Goal: Task Accomplishment & Management: Manage account settings

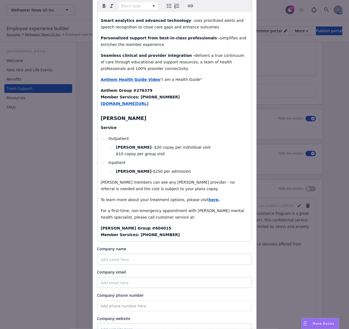
scroll to position [482, 0]
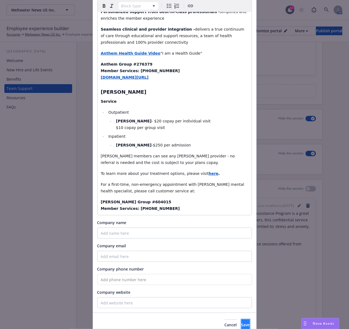
drag, startPoint x: 229, startPoint y: 297, endPoint x: 226, endPoint y: 294, distance: 4.5
click at [242, 323] on span "Save" at bounding box center [246, 325] width 8 height 5
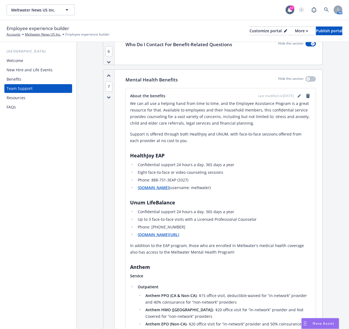
scroll to position [693, 0]
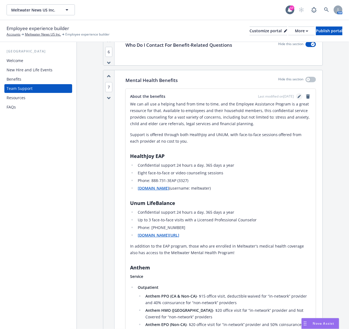
click at [296, 96] on link "editPencil" at bounding box center [299, 96] width 7 height 7
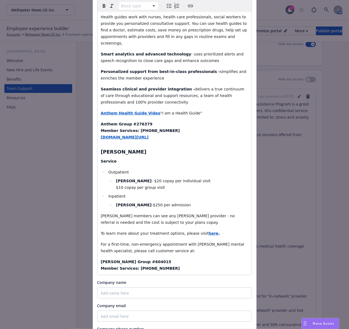
scroll to position [438, 0]
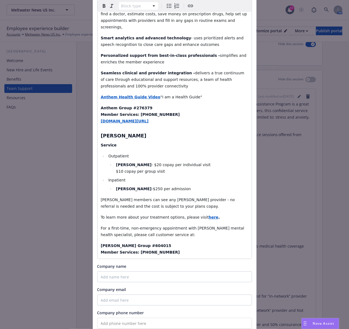
select select "paragraph"
click at [169, 243] on p "[PERSON_NAME] Group #604015 Member Services: [PHONE_NUMBER]" at bounding box center [175, 249] width 148 height 13
click at [161, 105] on p "Anthem Group #276379 Member Services: [PHONE_NUMBER] [DOMAIN_NAME][URL]" at bounding box center [175, 115] width 148 height 20
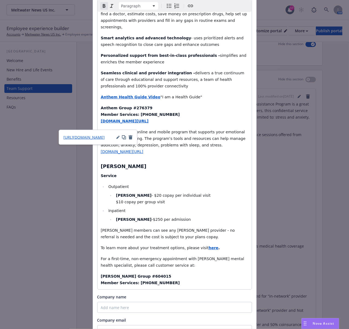
click at [164, 129] on p "MyStrength - an online and mobile program that supports your emotional health a…" at bounding box center [175, 142] width 148 height 26
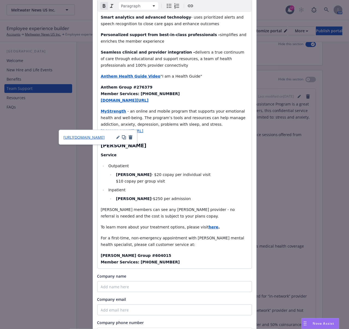
scroll to position [511, 0]
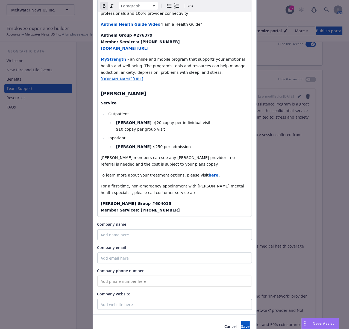
click at [167, 201] on p "[PERSON_NAME] Group #604015 Member Services: [PHONE_NUMBER]" at bounding box center [175, 207] width 148 height 13
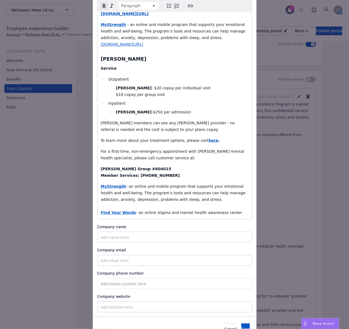
scroll to position [549, 0]
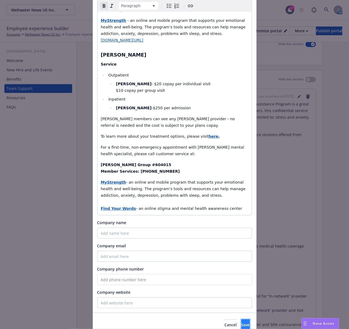
click at [242, 320] on button "Save" at bounding box center [246, 325] width 8 height 11
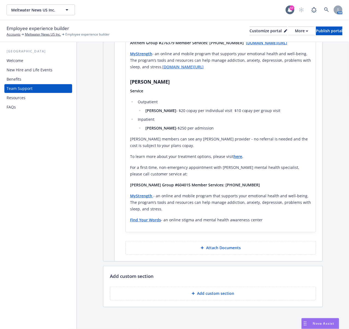
scroll to position [1153, 0]
click at [215, 247] on p "Attach Documents" at bounding box center [223, 247] width 35 height 5
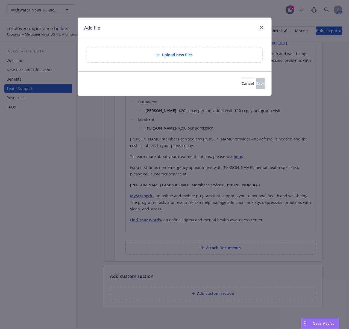
click at [159, 53] on div "Upload new files" at bounding box center [174, 55] width 167 height 6
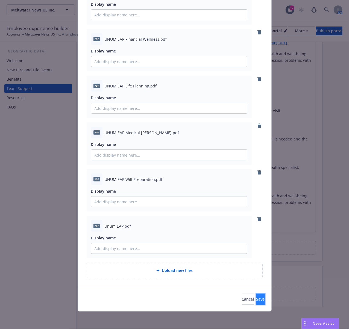
click at [257, 302] on button "Save" at bounding box center [261, 299] width 8 height 11
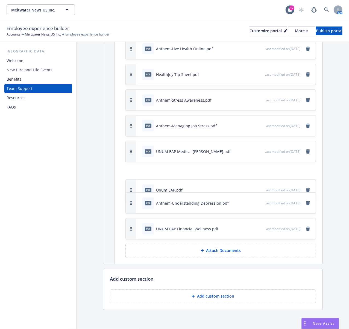
scroll to position [1667, 0]
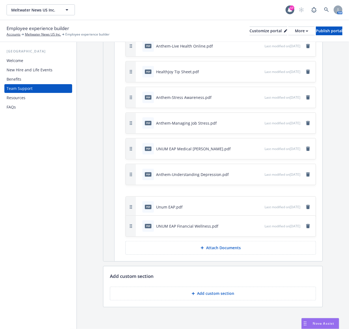
drag, startPoint x: 131, startPoint y: 138, endPoint x: 135, endPoint y: 203, distance: 65.2
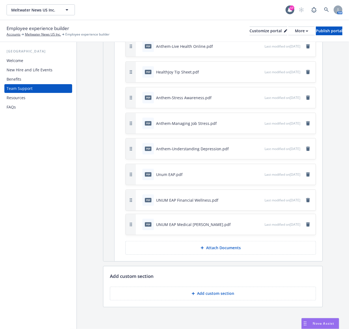
drag, startPoint x: 132, startPoint y: 147, endPoint x: 131, endPoint y: 222, distance: 75.5
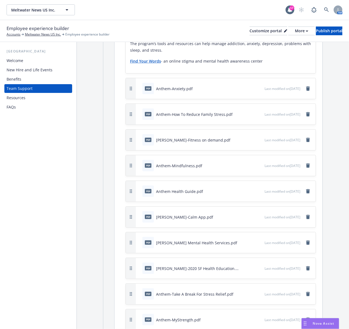
scroll to position [1302, 0]
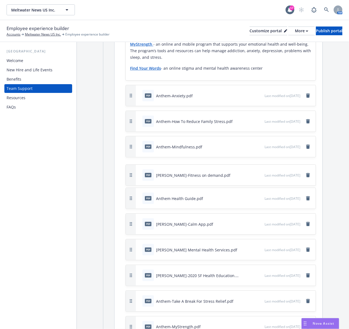
drag, startPoint x: 132, startPoint y: 150, endPoint x: 131, endPoint y: 178, distance: 27.9
drag, startPoint x: 132, startPoint y: 203, endPoint x: 143, endPoint y: 124, distance: 79.6
click at [143, 124] on div "pdf Anthem Health Guide.pdf Last modified on [DATE]" at bounding box center [221, 121] width 190 height 21
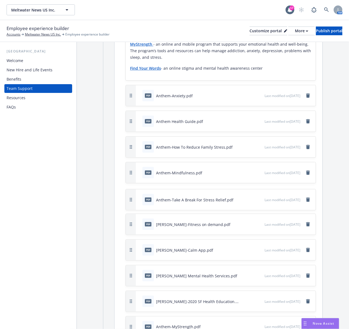
drag, startPoint x: 132, startPoint y: 305, endPoint x: 138, endPoint y: 204, distance: 101.7
click at [138, 204] on div "pdf Anthem-Take A Break For Stress Relief.pdf Last modified on [DATE]" at bounding box center [221, 200] width 190 height 21
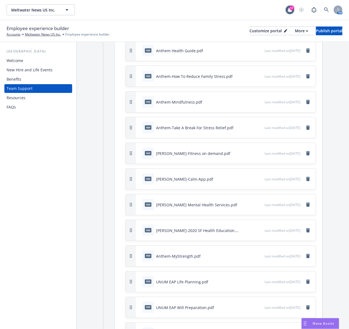
scroll to position [1375, 0]
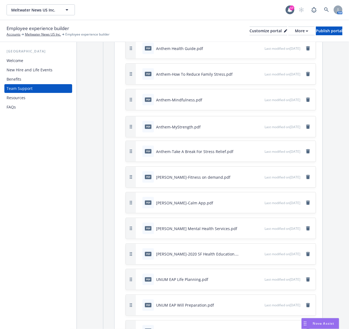
drag, startPoint x: 132, startPoint y: 261, endPoint x: 137, endPoint y: 134, distance: 127.3
click at [137, 134] on div "pdf Anthem-MyStrength.pdf Last modified on [DATE]" at bounding box center [221, 127] width 190 height 21
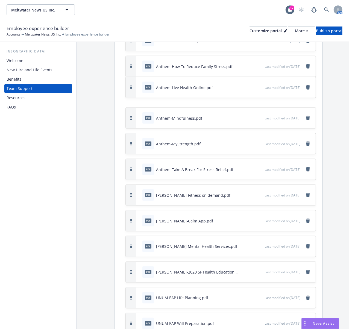
scroll to position [1379, 0]
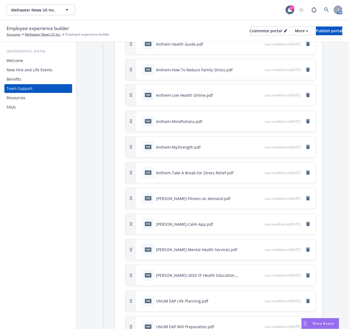
drag, startPoint x: 130, startPoint y: 224, endPoint x: 147, endPoint y: 98, distance: 127.8
click at [147, 98] on div "pdf Anthem-Live Health Online.pdf Last modified on [DATE]" at bounding box center [221, 95] width 190 height 21
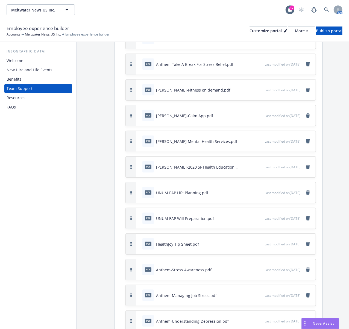
scroll to position [1489, 0]
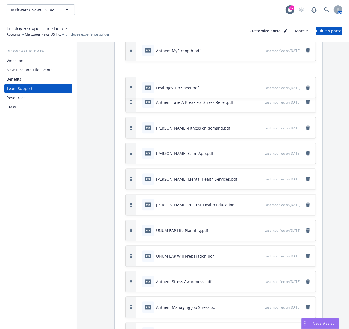
drag, startPoint x: 132, startPoint y: 249, endPoint x: 145, endPoint y: 94, distance: 155.2
click at [145, 94] on div "pdf HealthJoy Tip Sheet.pdf Last modified on [DATE]" at bounding box center [221, 87] width 190 height 21
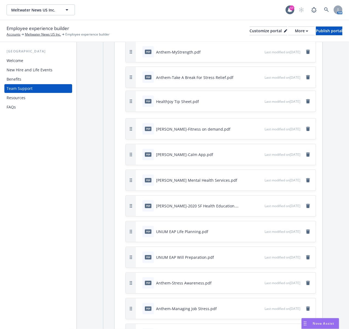
drag, startPoint x: 129, startPoint y: 80, endPoint x: 126, endPoint y: 104, distance: 24.0
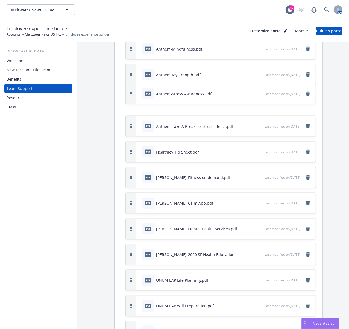
drag, startPoint x: 132, startPoint y: 288, endPoint x: 136, endPoint y: 84, distance: 204.2
click at [136, 84] on button "button" at bounding box center [131, 93] width 10 height 21
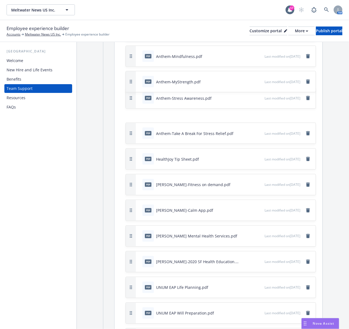
drag, startPoint x: 131, startPoint y: 86, endPoint x: 127, endPoint y: 111, distance: 24.6
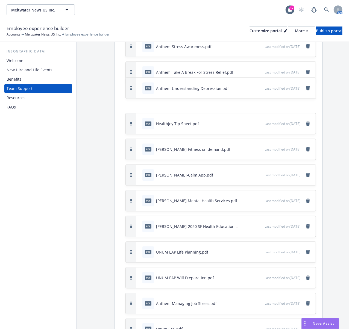
scroll to position [1498, 0]
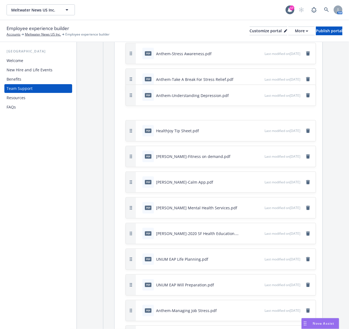
drag, startPoint x: 131, startPoint y: 263, endPoint x: 137, endPoint y: 92, distance: 170.3
click at [137, 92] on div "pdf Anthem-Understanding Depression.pdf Last modified on [DATE]" at bounding box center [221, 95] width 190 height 21
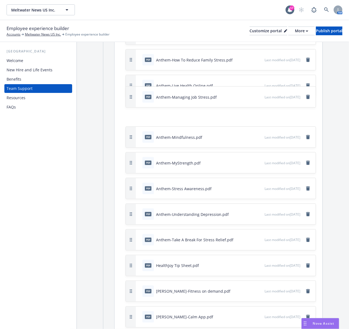
scroll to position [1388, 0]
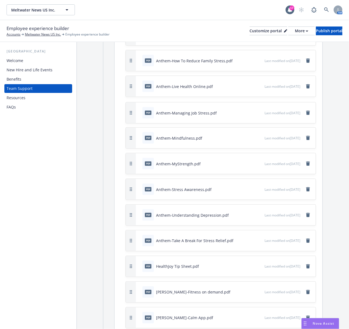
drag, startPoint x: 133, startPoint y: 207, endPoint x: 134, endPoint y: 118, distance: 89.2
click at [134, 118] on button "button" at bounding box center [131, 113] width 10 height 21
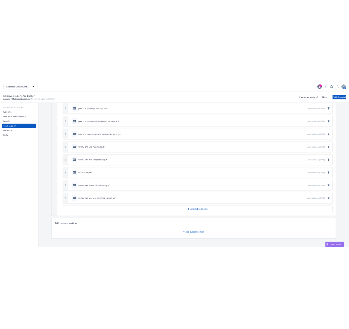
scroll to position [1480, 0]
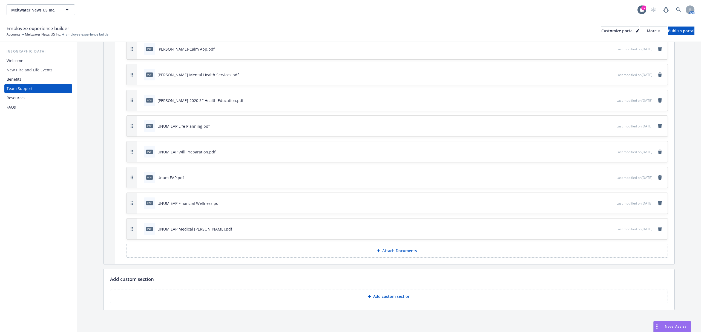
click at [349, 252] on icon at bounding box center [378, 251] width 3 height 3
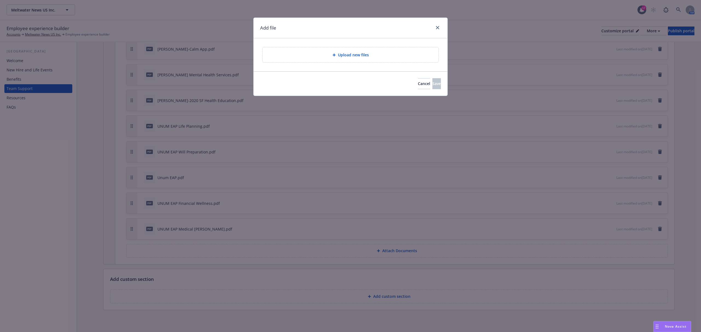
click at [333, 60] on div "Upload new files" at bounding box center [350, 54] width 176 height 15
click at [349, 25] on div "Add file" at bounding box center [350, 28] width 194 height 21
click at [349, 29] on link "close" at bounding box center [437, 27] width 7 height 7
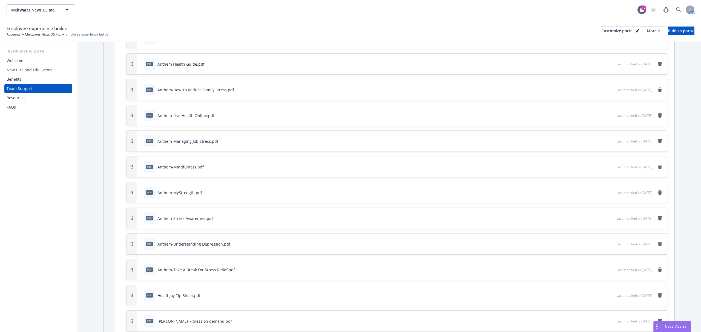
scroll to position [1225, 0]
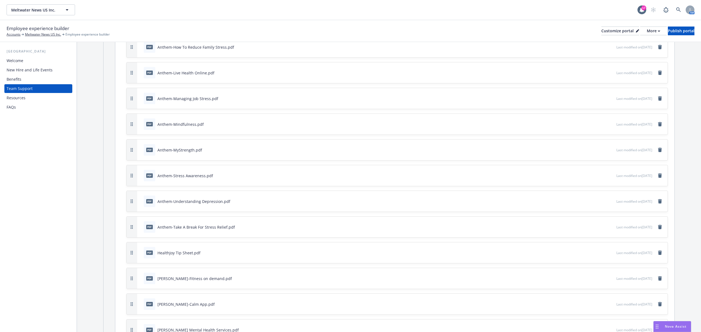
drag, startPoint x: 182, startPoint y: 228, endPoint x: 182, endPoint y: 217, distance: 10.4
click at [182, 217] on div "pdf Anthem-Take A Break For Stress Relief.pdf Last modified on [DATE]" at bounding box center [402, 227] width 530 height 21
drag, startPoint x: 131, startPoint y: 225, endPoint x: 132, endPoint y: 203, distance: 21.9
click at [132, 206] on icon "button" at bounding box center [132, 208] width 2 height 4
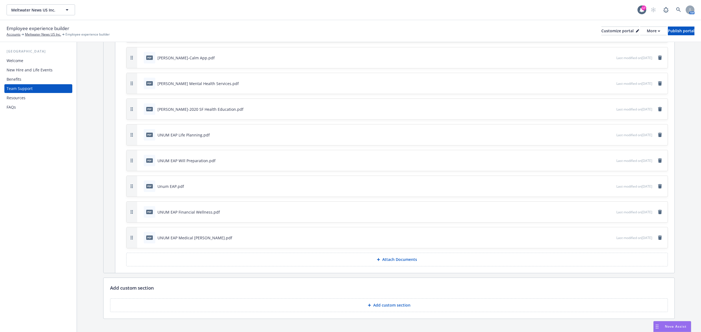
scroll to position [1480, 0]
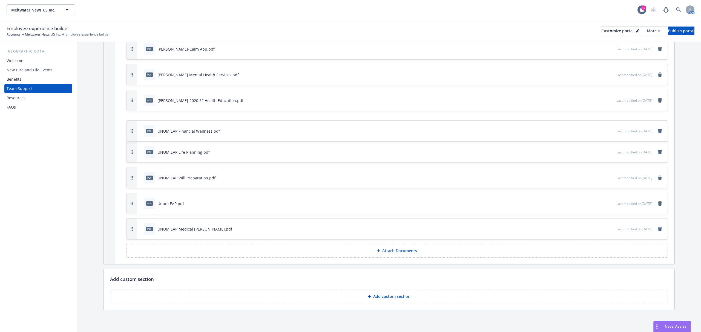
drag, startPoint x: 132, startPoint y: 203, endPoint x: 139, endPoint y: 131, distance: 72.5
click at [139, 131] on div "pdf UNUM EAP Financial Wellness.pdf Last modified on [DATE]" at bounding box center [396, 131] width 541 height 21
drag, startPoint x: 133, startPoint y: 230, endPoint x: 131, endPoint y: 174, distance: 56.1
click at [131, 174] on button "button" at bounding box center [131, 176] width 11 height 21
drag, startPoint x: 132, startPoint y: 229, endPoint x: 147, endPoint y: 124, distance: 105.5
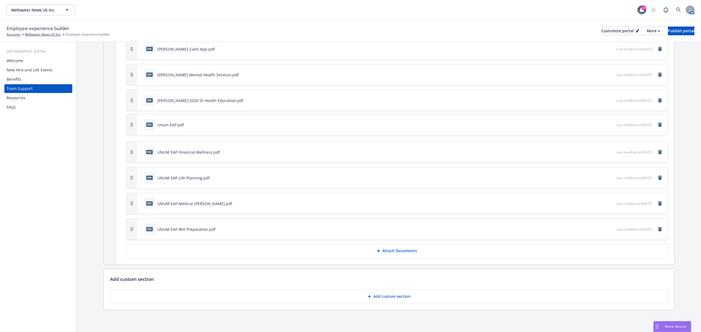
click at [147, 124] on div "pdf Unum EAP.pdf Last modified on [DATE]" at bounding box center [396, 124] width 541 height 21
click at [349, 246] on button "Attach Documents" at bounding box center [396, 251] width 541 height 14
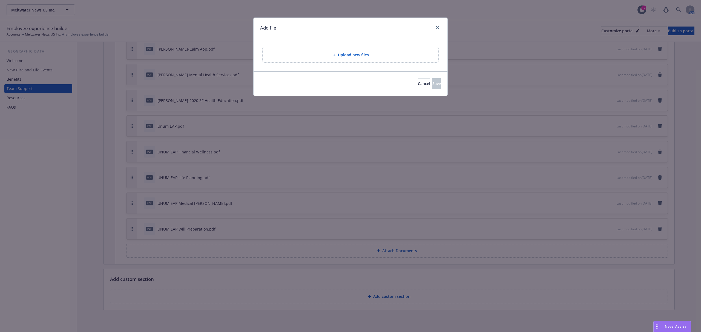
click at [332, 55] on icon at bounding box center [333, 54] width 3 height 3
click at [318, 56] on div "Upload new files" at bounding box center [350, 55] width 167 height 6
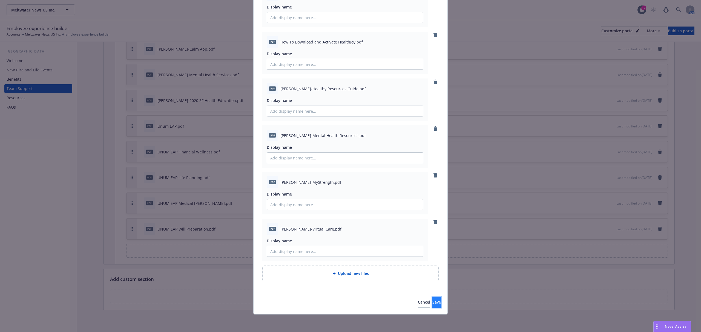
click at [349, 307] on button "Save" at bounding box center [436, 302] width 8 height 11
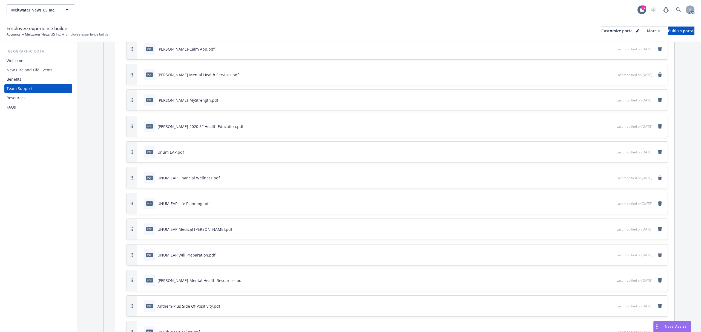
drag, startPoint x: 132, startPoint y: 255, endPoint x: 143, endPoint y: 101, distance: 155.1
click at [143, 101] on div "pdf [PERSON_NAME]-MyStrength.pdf Last modified on [DATE]" at bounding box center [396, 100] width 541 height 21
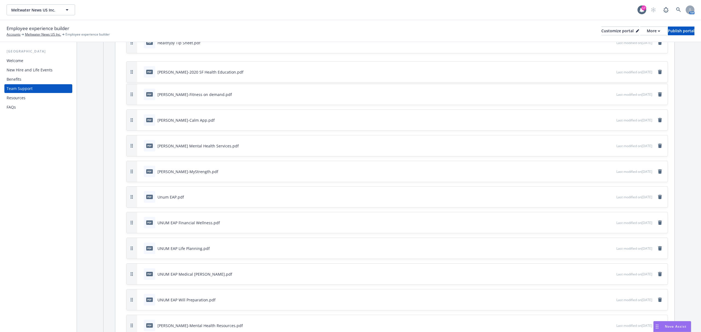
scroll to position [1408, 0]
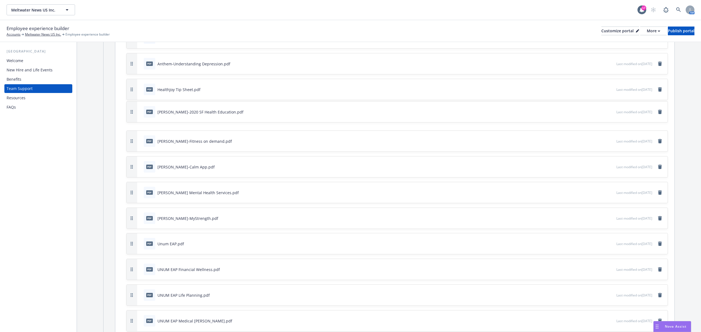
drag, startPoint x: 133, startPoint y: 126, endPoint x: 125, endPoint y: 96, distance: 31.1
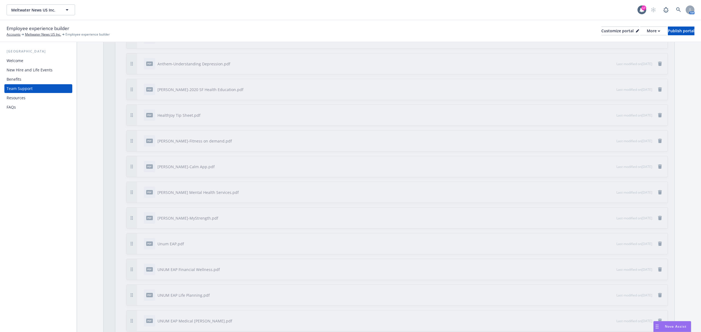
scroll to position [1386, 0]
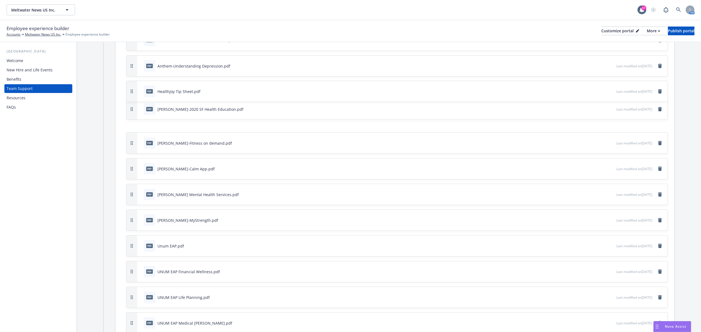
drag, startPoint x: 130, startPoint y: 86, endPoint x: 130, endPoint y: 106, distance: 19.7
drag, startPoint x: 131, startPoint y: 168, endPoint x: 134, endPoint y: 141, distance: 26.7
click at [134, 141] on button "button" at bounding box center [131, 142] width 11 height 21
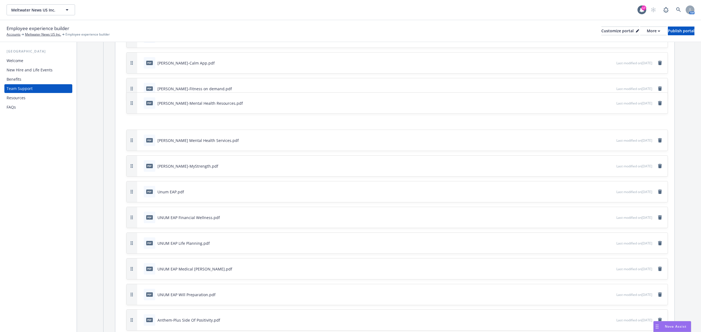
scroll to position [1465, 0]
drag, startPoint x: 132, startPoint y: 231, endPoint x: 139, endPoint y: 114, distance: 117.0
click at [139, 114] on div "pdf [PERSON_NAME]-Mental Health Resources.pdf Last modified on [DATE]" at bounding box center [396, 112] width 541 height 21
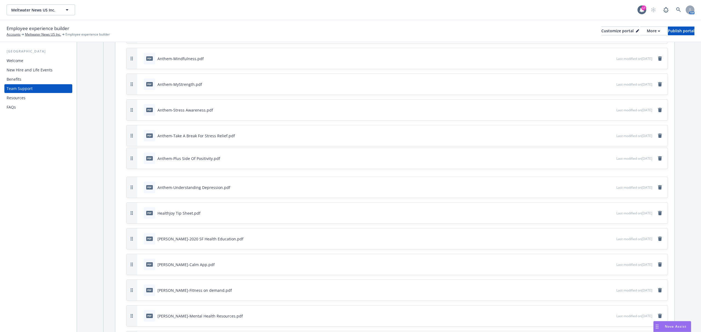
scroll to position [1283, 0]
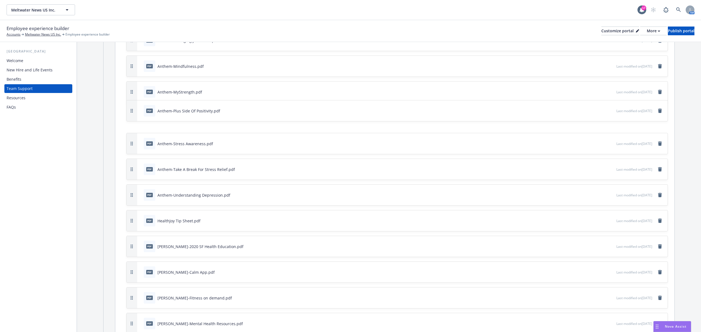
drag, startPoint x: 132, startPoint y: 286, endPoint x: 135, endPoint y: 112, distance: 173.8
click at [135, 112] on button "button" at bounding box center [131, 110] width 11 height 21
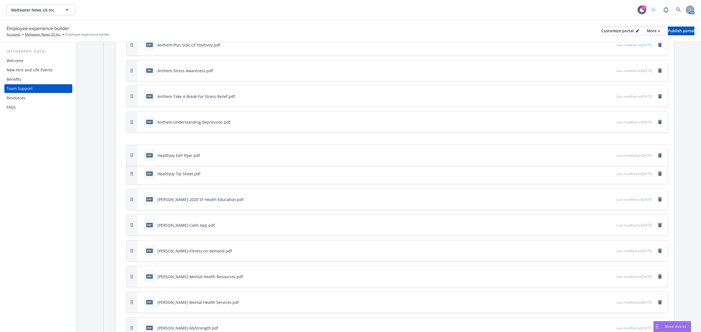
drag, startPoint x: 132, startPoint y: 277, endPoint x: 152, endPoint y: 158, distance: 120.5
click at [152, 158] on div "pdf HealthJoy EAP Flyer.pdf Last modified on [DATE]" at bounding box center [396, 155] width 541 height 21
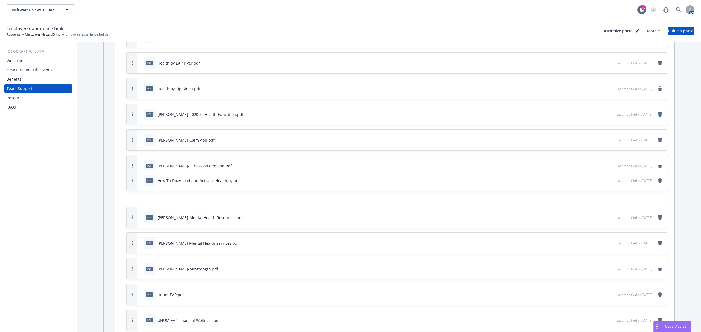
scroll to position [1429, 0]
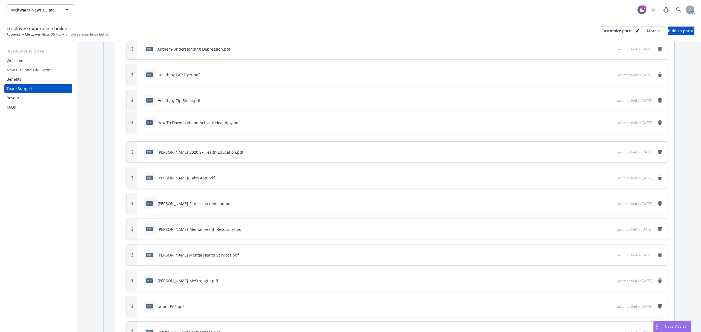
drag, startPoint x: 130, startPoint y: 192, endPoint x: 150, endPoint y: 124, distance: 70.5
click at [150, 124] on div "pdf How To Download and Activate HealthJoy.pdf Last modified on [DATE]" at bounding box center [396, 122] width 541 height 21
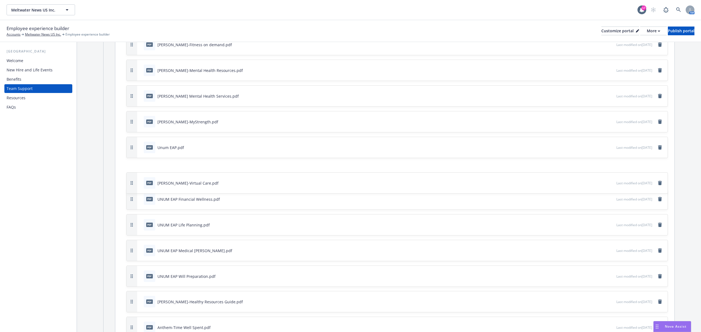
scroll to position [1575, 0]
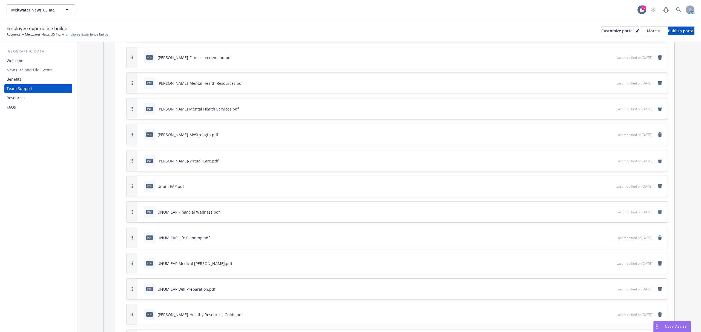
drag, startPoint x: 131, startPoint y: 183, endPoint x: 138, endPoint y: 164, distance: 20.2
click at [138, 164] on div "pdf [PERSON_NAME]-Virtual Care.pdf Last modified on [DATE]" at bounding box center [396, 161] width 541 height 21
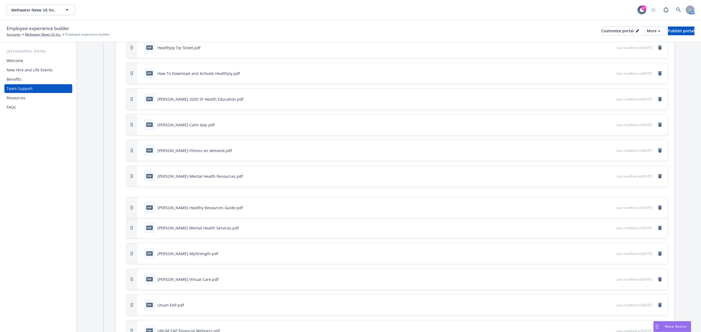
scroll to position [1465, 0]
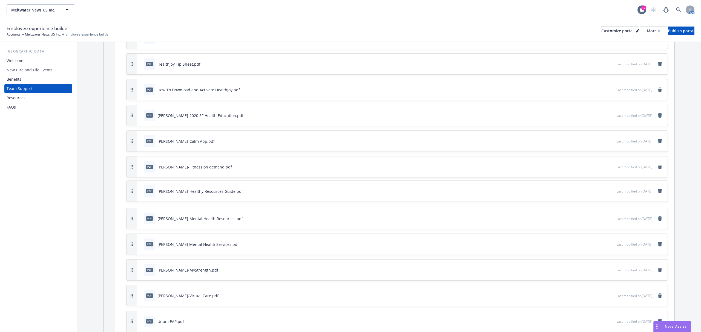
drag, startPoint x: 131, startPoint y: 243, endPoint x: 141, endPoint y: 193, distance: 51.2
click at [141, 193] on div "pdf [PERSON_NAME]-Healthy Resources Guide.pdf Last modified on [DATE]" at bounding box center [396, 191] width 541 height 21
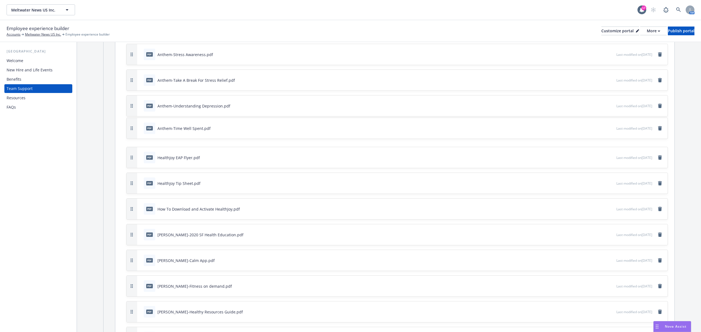
scroll to position [1356, 0]
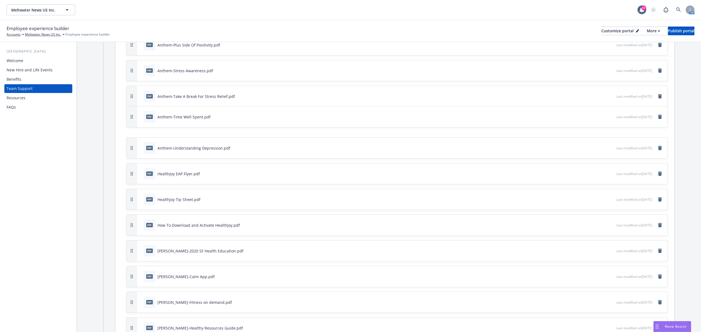
drag, startPoint x: 131, startPoint y: 233, endPoint x: 135, endPoint y: 119, distance: 114.2
click at [135, 119] on button "button" at bounding box center [131, 116] width 11 height 21
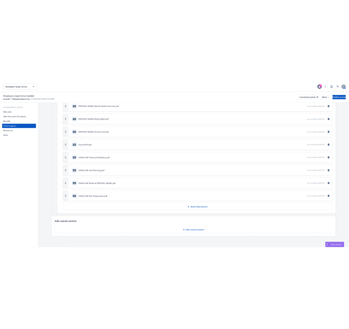
scroll to position [1687, 0]
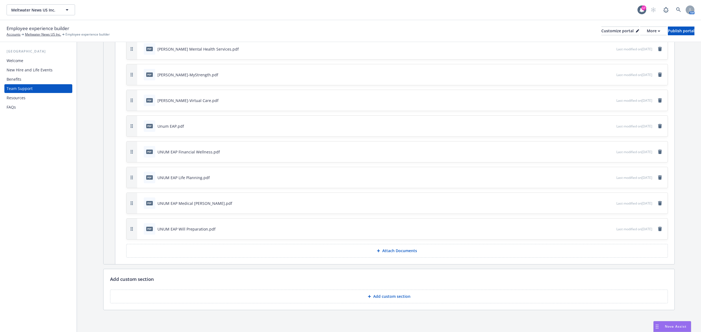
click at [349, 295] on button "Add custom section" at bounding box center [388, 297] width 557 height 14
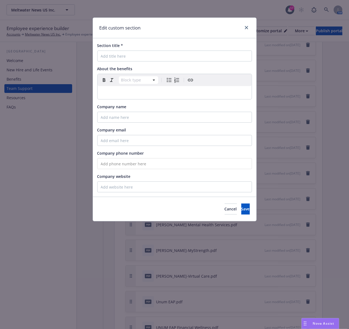
scroll to position [1733, 0]
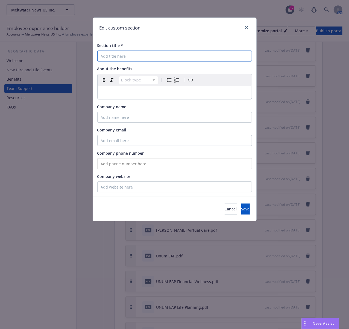
click at [148, 54] on input "Section title *" at bounding box center [174, 56] width 155 height 11
paste input "Employee Assistance Program"
type input "Employee Assistance Program"
select select "paragraph"
click at [123, 90] on p "editable markdown" at bounding box center [175, 92] width 148 height 7
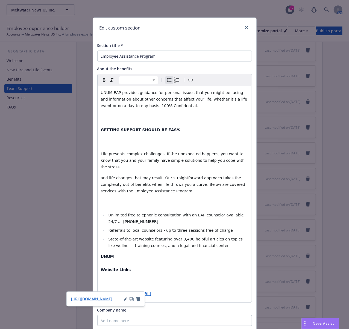
select select "paragraph"
click at [126, 143] on p "GETTING SUPPORT SHOULD BE EASY." at bounding box center [175, 137] width 148 height 20
click at [106, 146] on p "GETTING SUPPORT SHOULD BE EASY." at bounding box center [175, 137] width 148 height 20
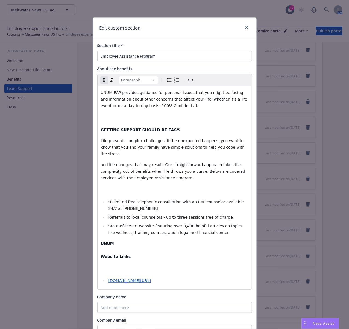
click at [102, 124] on div "UNUM EAP provides guidance for personal issues that you might be facing and inf…" at bounding box center [175, 188] width 154 height 204
click at [101, 117] on p "UNUM EAP provides guidance for personal issues that you might be facing and inf…" at bounding box center [175, 105] width 148 height 33
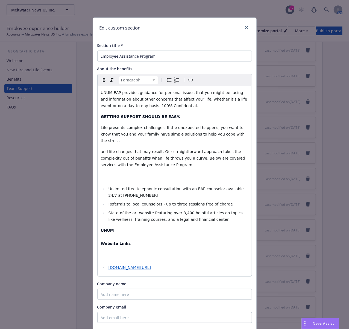
click at [101, 169] on p "and life changes that may result. Our straightforward approach takes the comple…" at bounding box center [175, 165] width 148 height 33
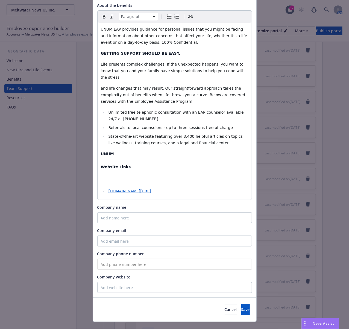
scroll to position [68, 0]
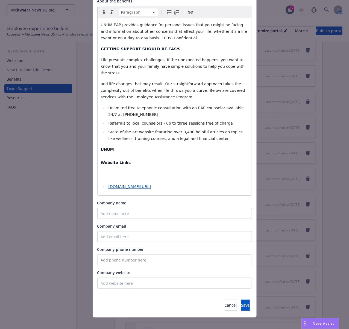
click at [114, 172] on p "UNUM Website Links" at bounding box center [175, 162] width 148 height 33
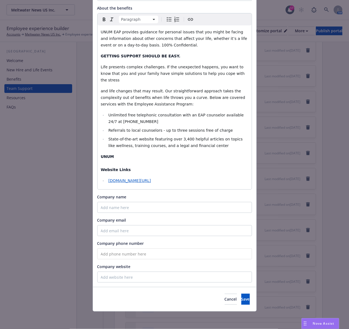
scroll to position [55, 0]
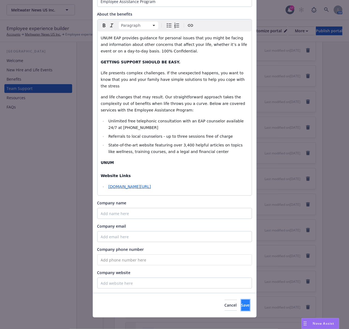
click at [242, 303] on span "Save" at bounding box center [246, 305] width 8 height 5
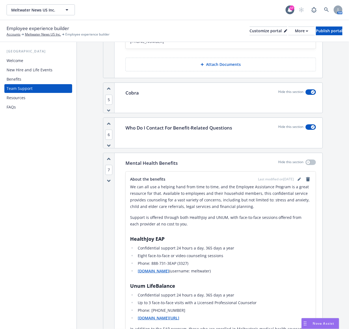
scroll to position [602, 0]
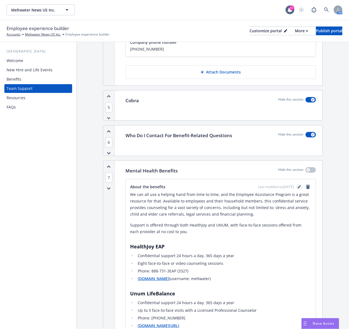
click at [298, 189] on icon "editPencil" at bounding box center [299, 187] width 3 height 3
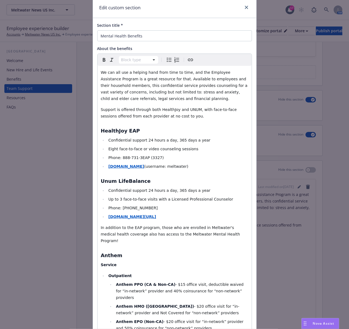
scroll to position [36, 0]
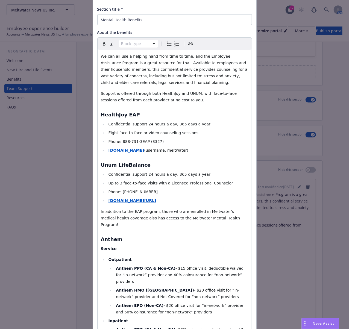
select select
drag, startPoint x: 169, startPoint y: 202, endPoint x: 106, endPoint y: 201, distance: 62.1
click at [107, 201] on li "[DOMAIN_NAME][URL]" at bounding box center [178, 201] width 142 height 7
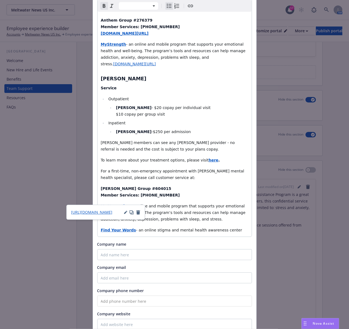
scroll to position [547, 0]
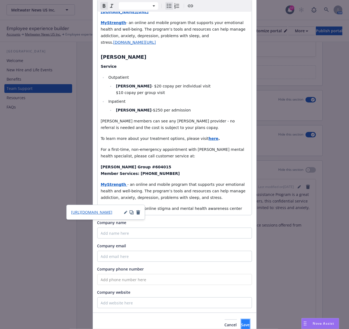
click at [242, 323] on span "Save" at bounding box center [246, 325] width 8 height 5
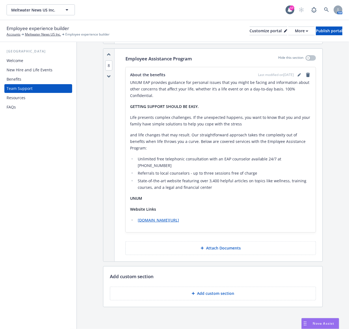
scroll to position [2086, 0]
click at [218, 244] on button "Attach Documents" at bounding box center [221, 249] width 191 height 14
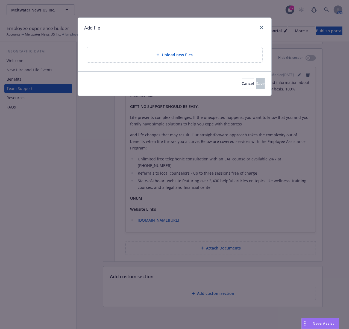
click at [159, 44] on div "Upload new files" at bounding box center [175, 54] width 194 height 33
click at [155, 62] on div "Upload new files" at bounding box center [175, 54] width 176 height 15
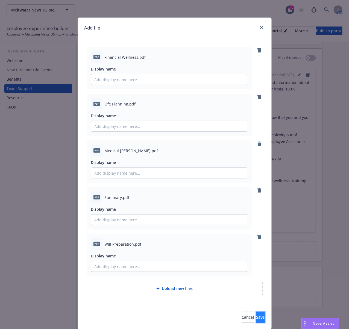
drag, startPoint x: 251, startPoint y: 319, endPoint x: 240, endPoint y: 298, distance: 23.7
click at [257, 319] on span "Save" at bounding box center [261, 317] width 8 height 5
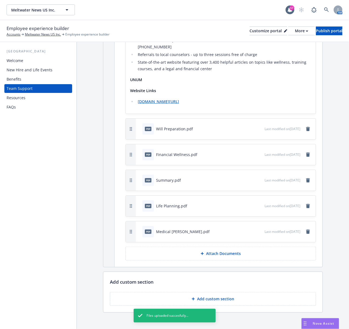
scroll to position [2211, 0]
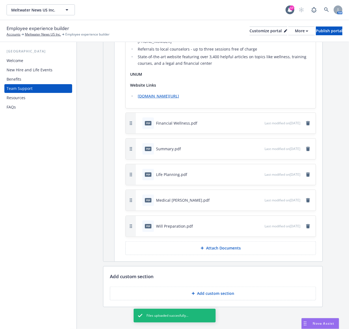
drag, startPoint x: 132, startPoint y: 123, endPoint x: 125, endPoint y: 226, distance: 103.1
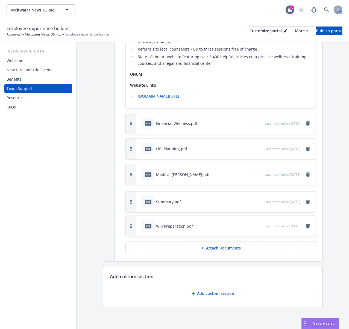
drag, startPoint x: 131, startPoint y: 147, endPoint x: 129, endPoint y: 200, distance: 52.8
click at [215, 296] on p "Add custom section" at bounding box center [215, 293] width 37 height 5
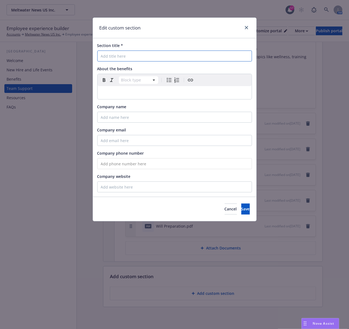
click at [110, 56] on input "Section title *" at bounding box center [174, 56] width 155 height 11
paste input "Travel Assistance"
type input "Travel Assistance"
select select "paragraph"
click at [124, 92] on p "editable markdown" at bounding box center [175, 92] width 148 height 7
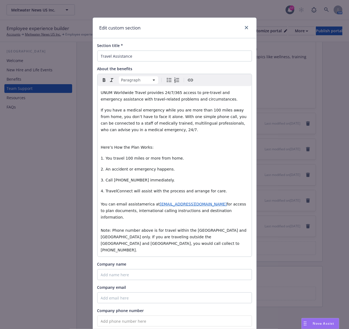
click at [114, 141] on p "Here’s How the Plan Works:" at bounding box center [175, 144] width 148 height 13
click at [101, 148] on span "Here’s How the Plan Works:" at bounding box center [127, 147] width 53 height 4
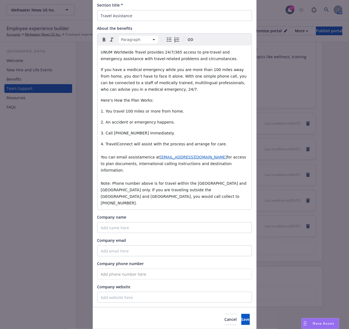
scroll to position [42, 0]
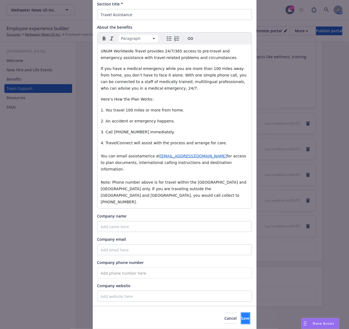
click at [242, 313] on button "Save" at bounding box center [246, 318] width 8 height 11
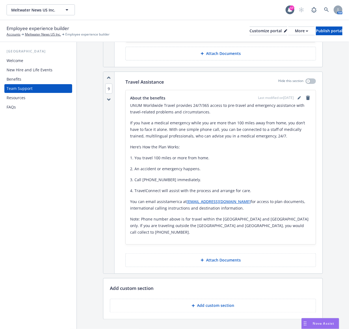
scroll to position [2412, 0]
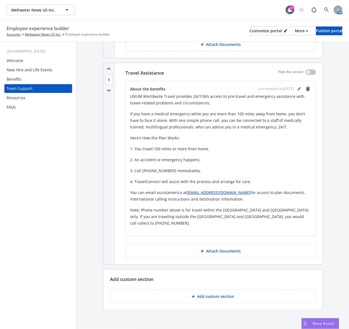
click at [209, 251] on button "Attach Documents" at bounding box center [221, 252] width 191 height 14
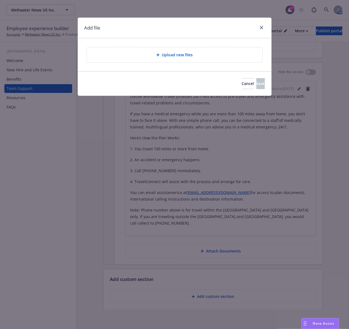
click at [170, 60] on div "Upload new files" at bounding box center [175, 54] width 176 height 15
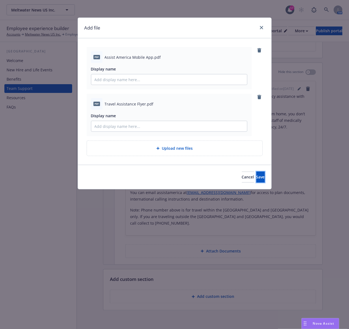
drag, startPoint x: 252, startPoint y: 181, endPoint x: 268, endPoint y: 183, distance: 16.6
click at [257, 181] on button "Save" at bounding box center [261, 177] width 8 height 11
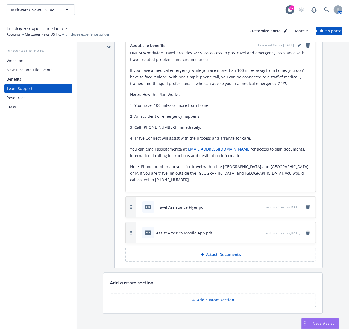
scroll to position [2460, 0]
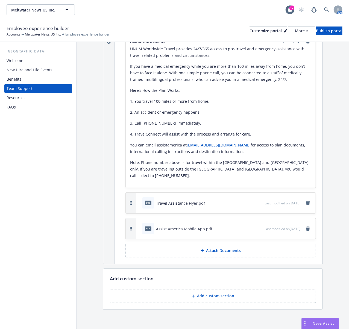
click at [203, 294] on p "Add custom section" at bounding box center [215, 296] width 37 height 5
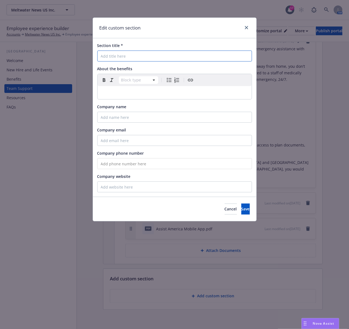
click at [123, 54] on input "Section title *" at bounding box center [174, 56] width 155 height 11
paste input "Auto and Home Insurance"
type input "Auto and Home Insurance"
select select "paragraph"
click at [143, 92] on p "editable markdown" at bounding box center [175, 92] width 148 height 7
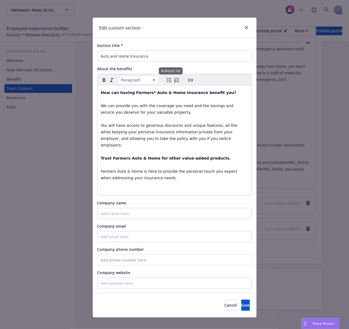
click at [166, 81] on icon "Bulleted list" at bounding box center [169, 80] width 7 height 7
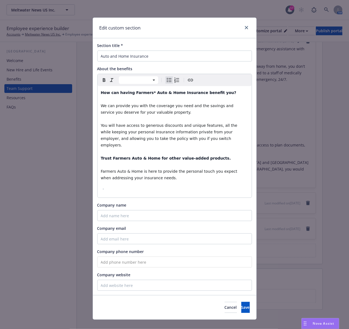
click at [127, 186] on li "editable markdown" at bounding box center [178, 189] width 142 height 7
select select "paragraph"
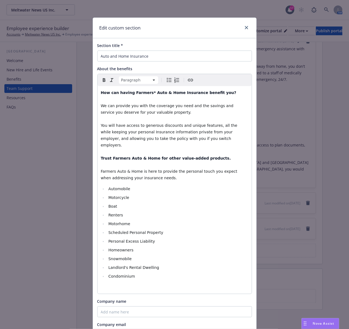
click at [105, 284] on p "editable markdown" at bounding box center [175, 287] width 148 height 7
click at [141, 284] on p "editable markdown" at bounding box center [175, 287] width 148 height 7
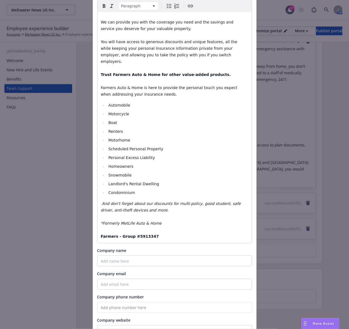
scroll to position [131, 0]
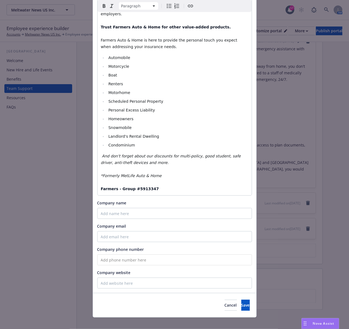
click at [118, 255] on input "tel" at bounding box center [174, 260] width 155 height 11
paste input "[PHONE_NUMBER]"
type input "[PHONE_NUMBER]"
click at [148, 278] on input "Company website" at bounding box center [174, 283] width 155 height 11
paste input "[DOMAIN_NAME]"
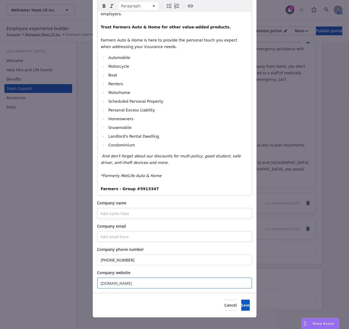
type input "[DOMAIN_NAME]"
click at [242, 303] on span "Save" at bounding box center [246, 305] width 8 height 5
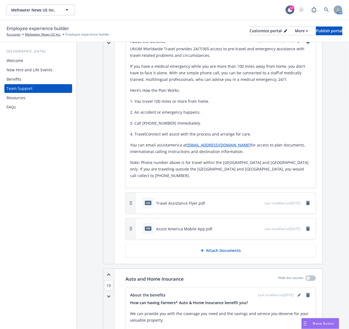
drag, startPoint x: 246, startPoint y: 149, endPoint x: 187, endPoint y: 146, distance: 59.2
click at [187, 146] on p "You can email assistamerica at [EMAIL_ADDRESS][DOMAIN_NAME] for access to plan …" at bounding box center [220, 148] width 181 height 13
copy link "[EMAIL_ADDRESS][DOMAIN_NAME]"
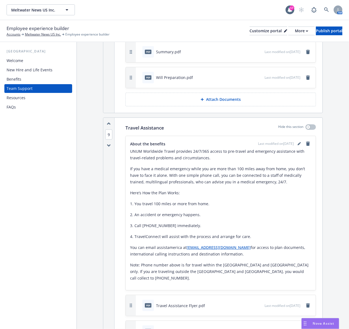
scroll to position [2350, 0]
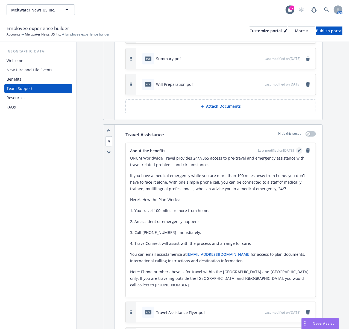
click at [296, 154] on link "editPencil" at bounding box center [299, 150] width 7 height 7
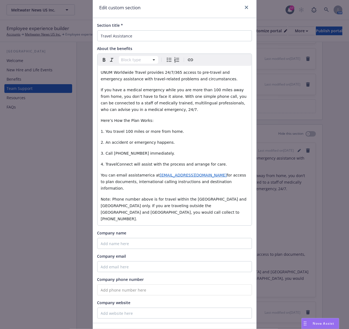
scroll to position [37, 0]
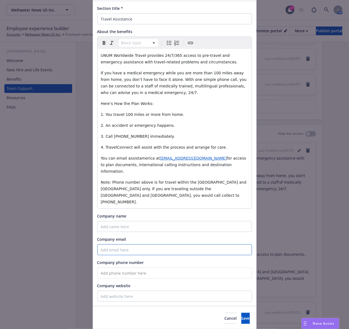
click at [113, 245] on input "Company email" at bounding box center [174, 250] width 155 height 11
paste input "[EMAIL_ADDRESS][DOMAIN_NAME]"
type input "[EMAIL_ADDRESS][DOMAIN_NAME]"
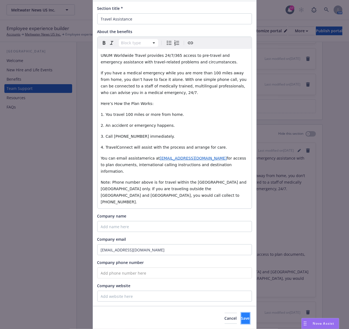
click at [242, 316] on span "Save" at bounding box center [246, 318] width 8 height 5
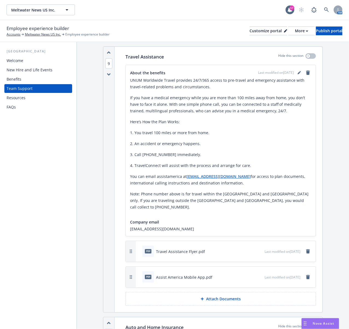
scroll to position [2423, 0]
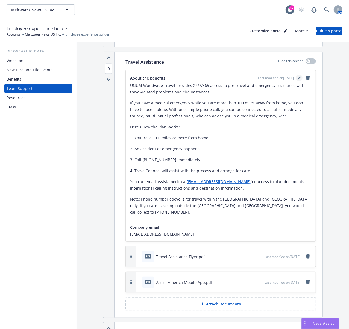
click at [298, 80] on icon "editPencil" at bounding box center [299, 77] width 3 height 3
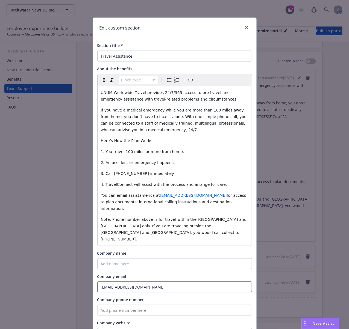
drag, startPoint x: 175, startPoint y: 265, endPoint x: 79, endPoint y: 259, distance: 96.8
click at [79, 262] on div "Edit custom section Section title * Travel Assistance About the benefits Block …" at bounding box center [174, 164] width 349 height 329
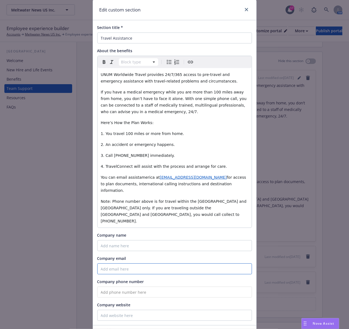
scroll to position [37, 0]
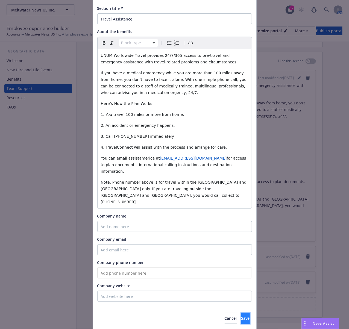
click at [242, 316] on span "Save" at bounding box center [246, 318] width 8 height 5
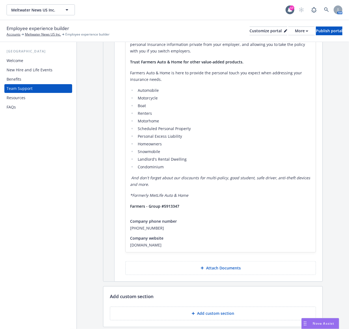
scroll to position [2771, 0]
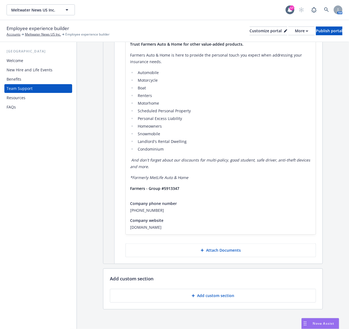
click at [204, 252] on button "Attach Documents" at bounding box center [221, 251] width 191 height 14
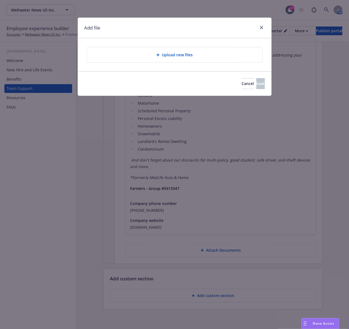
click at [166, 59] on div "Upload new files" at bounding box center [175, 54] width 176 height 15
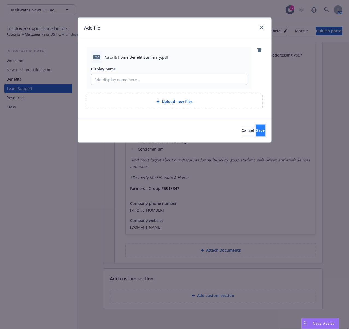
click at [261, 132] on button "Save" at bounding box center [261, 130] width 8 height 11
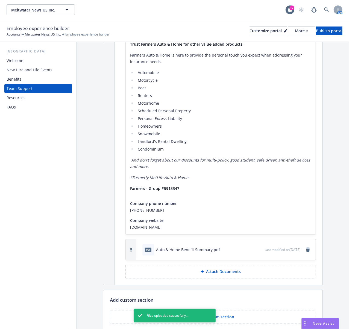
scroll to position [2793, 0]
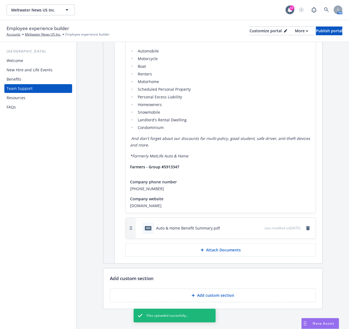
click at [222, 296] on p "Add custom section" at bounding box center [215, 295] width 37 height 5
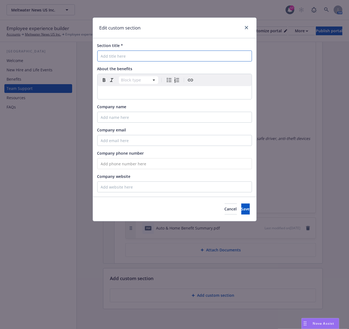
click at [136, 60] on input "Section title *" at bounding box center [174, 56] width 155 height 11
paste input "ClassPass"
type input "ClassPass"
select select "paragraph"
click at [164, 94] on p "editable markdown" at bounding box center [175, 92] width 148 height 7
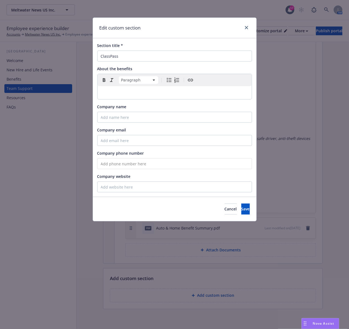
scroll to position [51, 0]
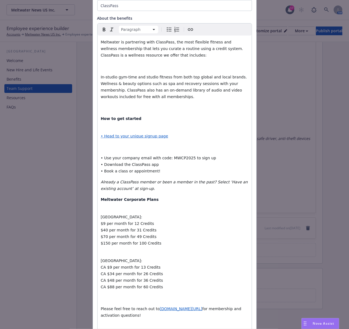
click at [126, 70] on div "Meltwater is partnering with ClassPass, the most flexible fitness and wellness …" at bounding box center [175, 185] width 154 height 298
click at [118, 66] on p "editable markdown" at bounding box center [175, 66] width 148 height 7
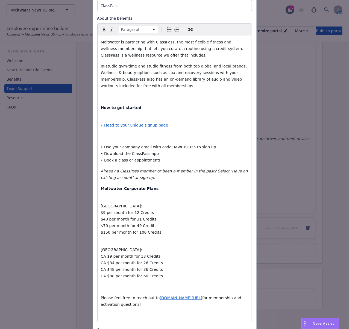
click at [112, 96] on p "editable markdown" at bounding box center [175, 97] width 148 height 7
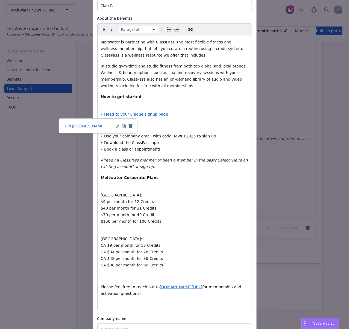
click at [101, 115] on span "• Head to your unique signup page" at bounding box center [135, 114] width 68 height 4
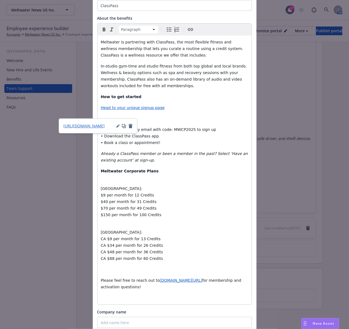
click at [166, 31] on icon "Bulleted list" at bounding box center [169, 29] width 7 height 7
select select "paragraph"
click at [178, 120] on p "editable markdown" at bounding box center [175, 118] width 148 height 7
click at [101, 131] on span "• Use your company email with code: MWCP2025 to sign up" at bounding box center [158, 130] width 115 height 4
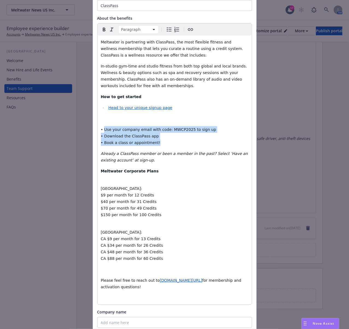
drag, startPoint x: 154, startPoint y: 141, endPoint x: 101, endPoint y: 126, distance: 55.2
click at [101, 126] on p "• Use your company email with code: MWCP2025 to sign up • Download the ClassPas…" at bounding box center [175, 136] width 148 height 20
click at [166, 29] on icon "Bulleted list" at bounding box center [169, 29] width 7 height 7
click at [108, 129] on span "• Use your company email with code: MWCP2025 to sign up" at bounding box center [165, 130] width 115 height 4
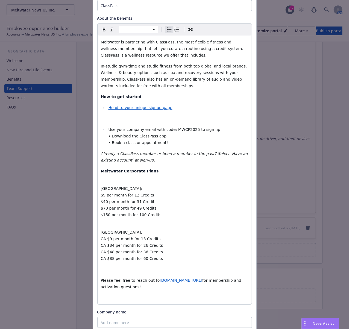
click at [109, 136] on span "• Download the ClassPass app" at bounding box center [137, 136] width 58 height 4
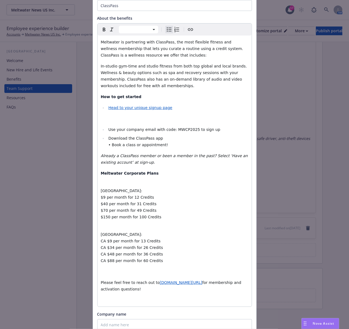
click at [109, 145] on span "• Book a class or appointment!" at bounding box center [138, 145] width 60 height 4
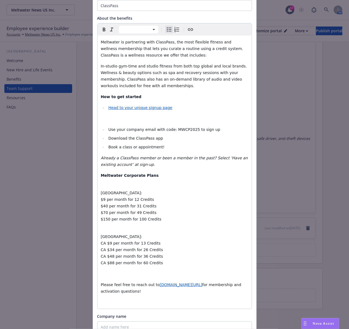
select select "paragraph"
click at [105, 118] on p "editable markdown" at bounding box center [175, 118] width 148 height 7
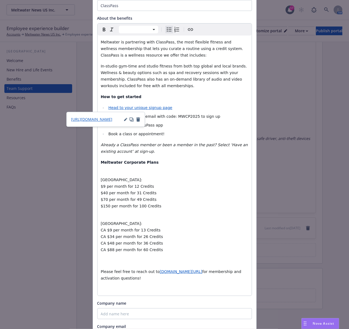
click at [195, 111] on li "Head to your unique signup page" at bounding box center [178, 108] width 142 height 7
click at [177, 130] on ul "Head to your unique signup page Use your company email with code: MWCP2025 to s…" at bounding box center [175, 121] width 148 height 33
click at [173, 109] on li "Head to your unique signup page" at bounding box center [178, 108] width 142 height 7
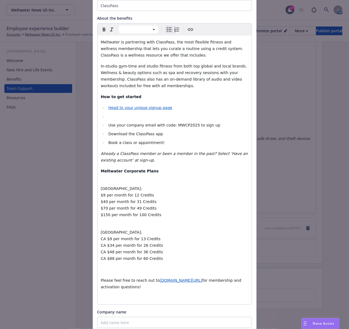
select select "paragraph"
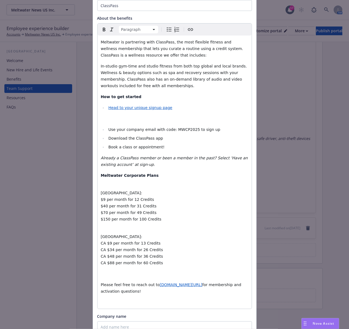
click at [182, 148] on li "Book a class or appointment!" at bounding box center [178, 147] width 142 height 7
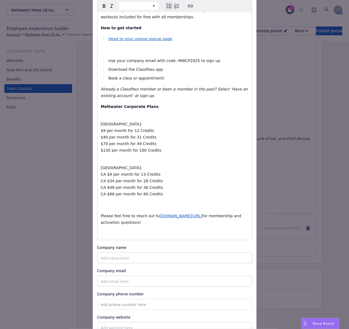
scroll to position [124, 0]
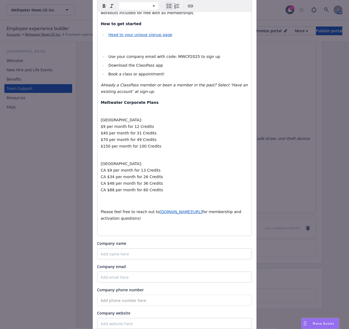
select select "paragraph"
click at [128, 111] on p "[GEOGRAPHIC_DATA]: $9 per month for 12 Credits $40 per month for 31 Credits $70…" at bounding box center [175, 129] width 148 height 39
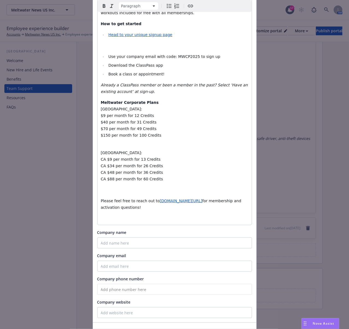
click at [101, 110] on span "[GEOGRAPHIC_DATA]:" at bounding box center [122, 109] width 42 height 4
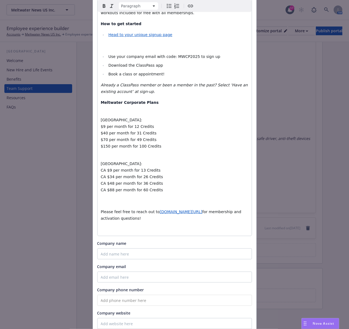
click at [102, 109] on p "Meltwater Corporate Plans" at bounding box center [175, 105] width 148 height 13
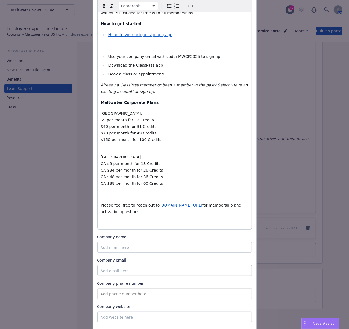
click at [107, 148] on p "[GEOGRAPHIC_DATA]: CA $9 per month for 13 Credits CA $34 per month for 26 Credi…" at bounding box center [175, 166] width 148 height 39
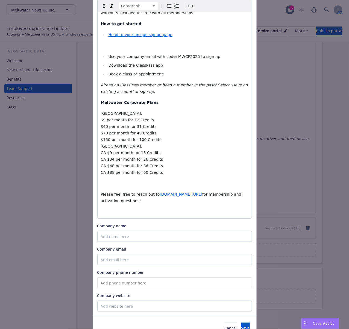
click at [101, 147] on span "[GEOGRAPHIC_DATA]:" at bounding box center [122, 146] width 42 height 4
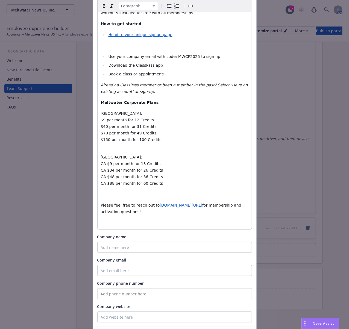
click at [104, 147] on p "[GEOGRAPHIC_DATA]: $9 per month for 12 Credits $40 per month for 31 Credits $70…" at bounding box center [175, 129] width 148 height 39
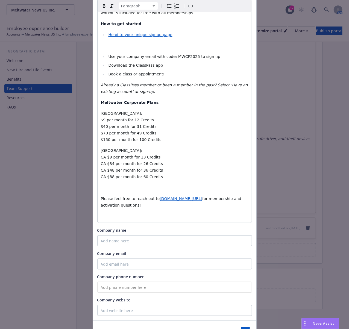
click at [106, 187] on p "editable markdown" at bounding box center [175, 188] width 148 height 7
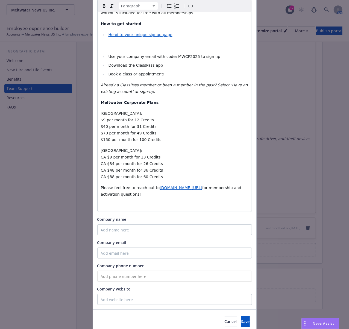
click at [106, 203] on p "editable markdown" at bounding box center [175, 205] width 148 height 7
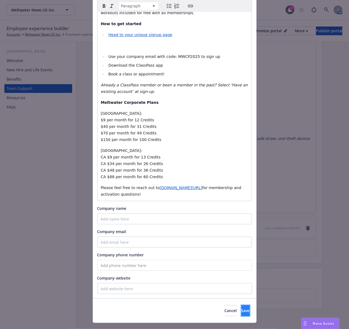
click at [242, 310] on button "Save" at bounding box center [246, 311] width 8 height 11
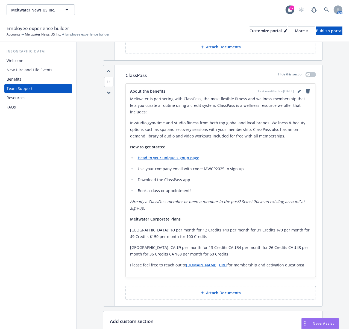
scroll to position [3040, 0]
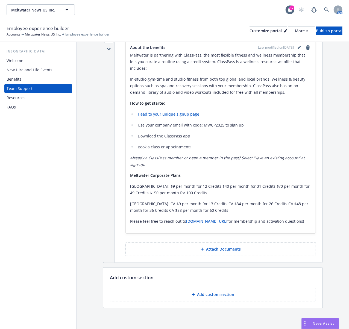
click at [203, 250] on button "Attach Documents" at bounding box center [221, 250] width 191 height 14
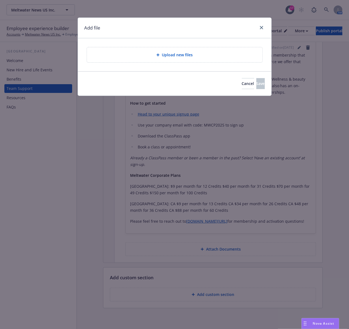
click at [156, 55] on div "Upload new files" at bounding box center [174, 55] width 167 height 6
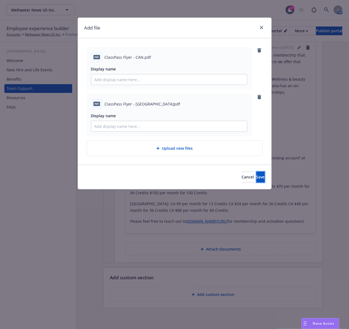
click at [257, 177] on span "Save" at bounding box center [261, 177] width 8 height 5
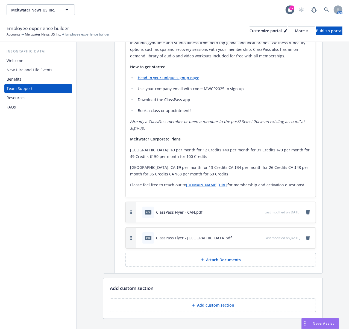
scroll to position [3087, 0]
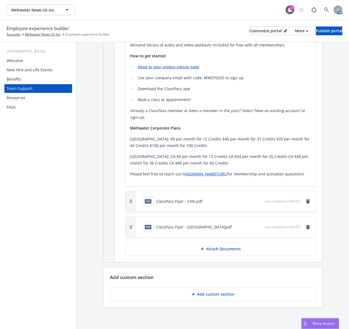
click at [217, 288] on button "Add custom section" at bounding box center [213, 295] width 206 height 14
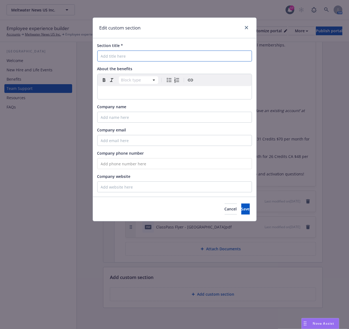
click at [116, 55] on input "Section title *" at bounding box center [174, 56] width 155 height 11
click at [120, 54] on input "Section title *" at bounding box center [174, 56] width 155 height 11
paste input "PerkSpot"
type input "PerkSpot"
select select "paragraph"
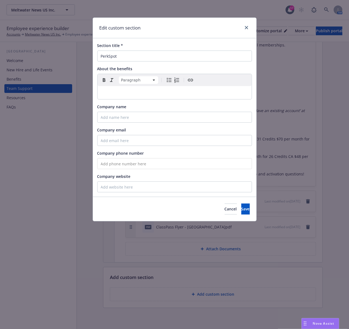
click at [135, 94] on p "editable markdown" at bounding box center [175, 92] width 148 height 7
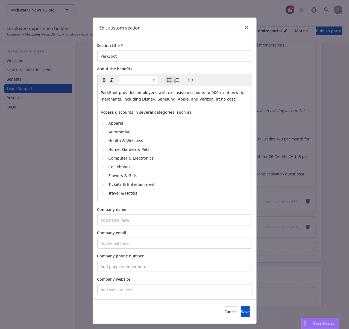
click at [189, 192] on li "Travel & Hotels" at bounding box center [178, 193] width 142 height 7
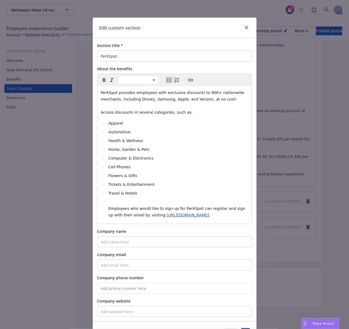
click at [102, 204] on ul "Apparel Automotive Health & Wellness Home, Garden & Pets Computer & Electronics…" at bounding box center [175, 169] width 148 height 99
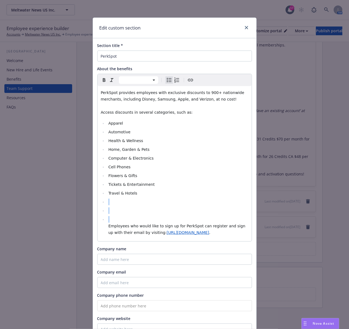
drag, startPoint x: 105, startPoint y: 218, endPoint x: 96, endPoint y: 203, distance: 18.2
click at [98, 203] on div "PerkSpot provides employees with exclusive discounts to 900+ nationwide merchan…" at bounding box center [175, 163] width 154 height 155
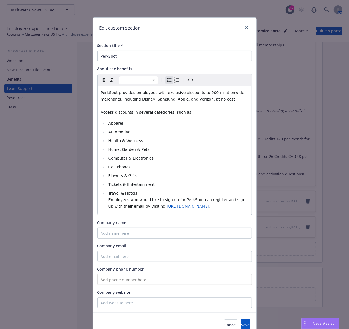
click at [107, 202] on li "Travel & Hotels Employees who would like to sign up for PerkSpot can register a…" at bounding box center [178, 200] width 142 height 20
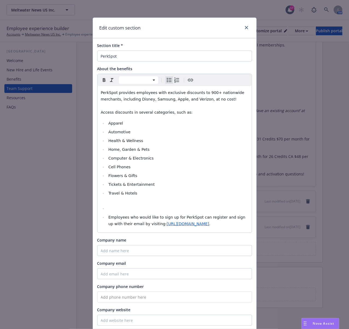
drag, startPoint x: 204, startPoint y: 224, endPoint x: 92, endPoint y: 206, distance: 113.4
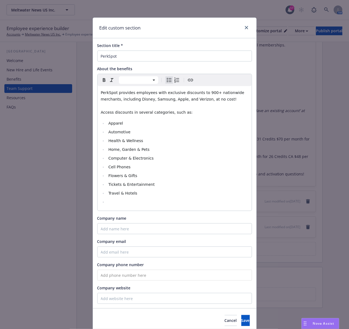
select select "paragraph"
click at [108, 203] on p "editable markdown" at bounding box center [175, 204] width 148 height 7
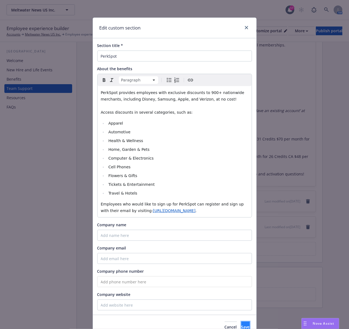
click at [242, 325] on button "Save" at bounding box center [246, 327] width 8 height 11
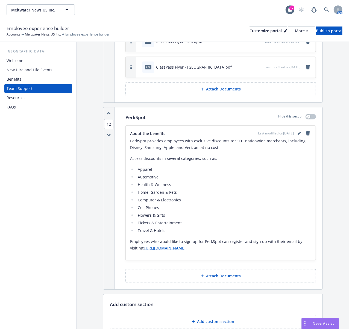
scroll to position [3275, 0]
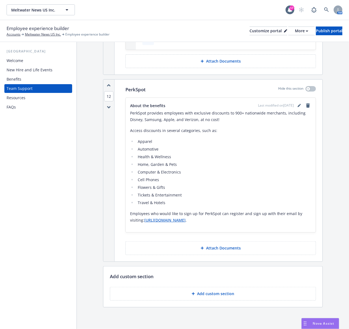
click at [199, 244] on button "Attach Documents" at bounding box center [221, 249] width 191 height 14
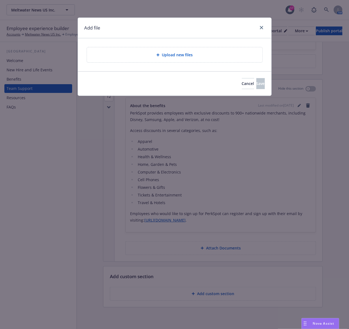
click at [164, 62] on div "Upload new files" at bounding box center [175, 54] width 176 height 15
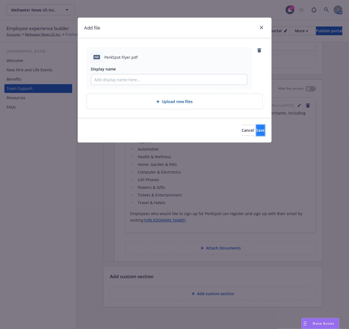
click at [257, 130] on span "Save" at bounding box center [261, 130] width 8 height 5
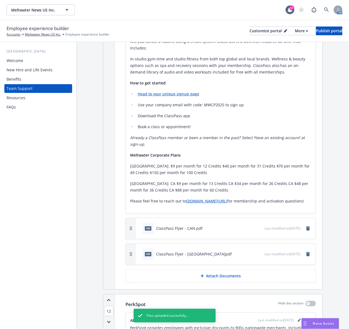
scroll to position [3056, 0]
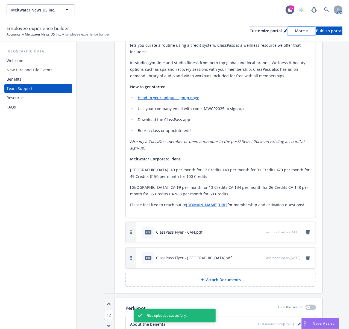
click at [295, 30] on div "More" at bounding box center [301, 31] width 13 height 8
click at [259, 45] on link "Copy preview link" at bounding box center [273, 42] width 50 height 11
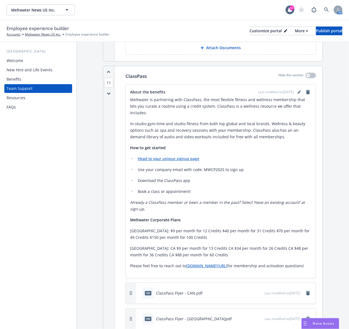
scroll to position [2968, 0]
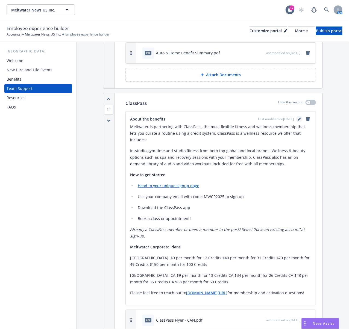
click at [298, 118] on icon "editPencil" at bounding box center [299, 119] width 3 height 3
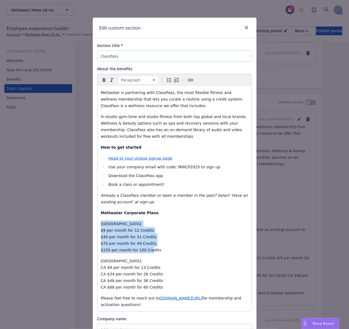
drag, startPoint x: 97, startPoint y: 226, endPoint x: 156, endPoint y: 253, distance: 65.5
click at [156, 253] on div "Meltwater is partnering with ClassPass, the most flexible fitness and wellness …" at bounding box center [175, 198] width 154 height 225
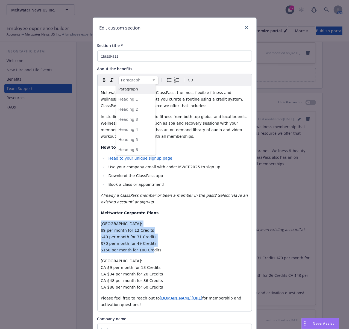
click at [153, 80] on html "Meltwater News US Inc. Meltwater News US Inc. 17 AM Employee experience builder…" at bounding box center [174, 164] width 349 height 329
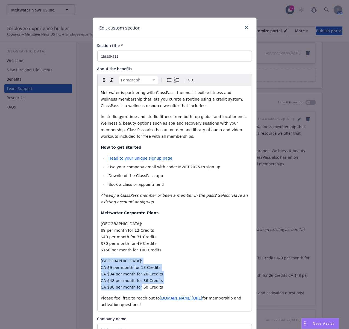
drag, startPoint x: 155, startPoint y: 288, endPoint x: 94, endPoint y: 259, distance: 67.3
click at [94, 259] on div "Section title * ClassPass About the benefits Paragraph Paragraph Heading 1 Head…" at bounding box center [175, 223] width 164 height 371
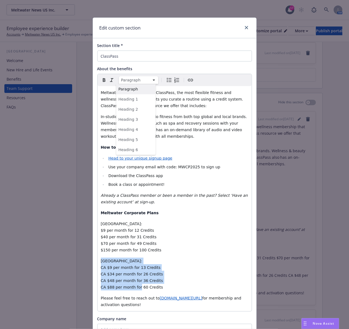
click at [149, 82] on html "Meltwater News US Inc. Meltwater News US Inc. 17 AM Employee experience builder…" at bounding box center [174, 164] width 349 height 329
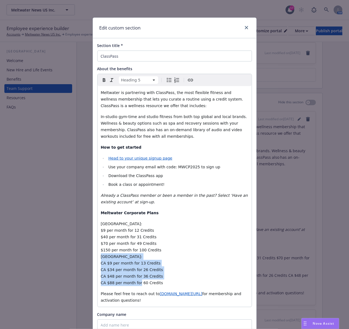
click at [101, 256] on span "[GEOGRAPHIC_DATA]: CA $9 per month for 13 Credits CA $34 per month for 26 Credi…" at bounding box center [132, 270] width 62 height 31
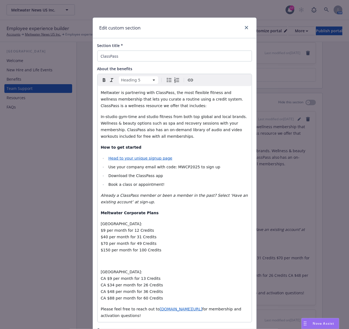
click at [101, 230] on span "[GEOGRAPHIC_DATA]: $9 per month for 12 Credits $40 per month for 31 Credits $70…" at bounding box center [131, 237] width 61 height 31
click at [101, 239] on span "[GEOGRAPHIC_DATA]: $9 per month for 12 Credits $40 per month for 31 Credits $70…" at bounding box center [131, 237] width 61 height 31
click at [101, 231] on span "[GEOGRAPHIC_DATA]: $9 per month for 12 Credits $40 per month for 31 Credits $70…" at bounding box center [131, 237] width 61 height 31
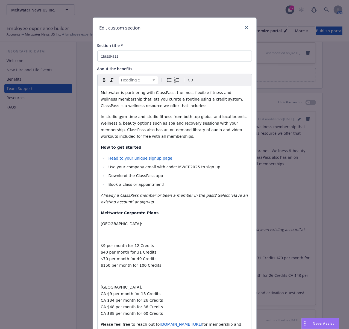
click at [101, 235] on p "editable markdown" at bounding box center [175, 235] width 148 height 7
click at [148, 81] on html "Meltwater News US Inc. Meltwater News US Inc. 17 AM Employee experience builder…" at bounding box center [174, 164] width 349 height 329
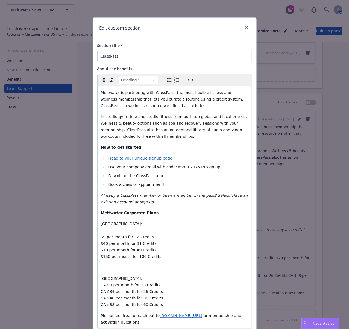
click at [101, 243] on span "$9 per month for 12 Credits $40 per month for 31 Credits $70 per month for 49 C…" at bounding box center [131, 247] width 61 height 24
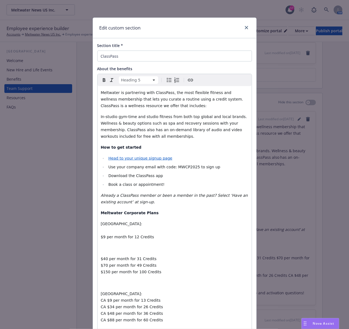
click at [101, 265] on span "$40 per month for 31 Credits $70 per month for 49 Credits $150 per month for 10…" at bounding box center [131, 266] width 61 height 18
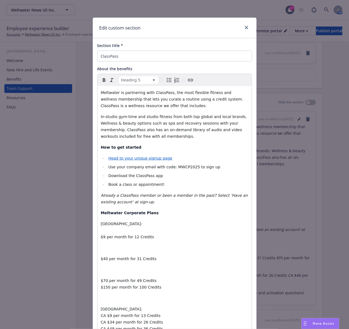
click at [101, 289] on span "$70 per month for 49 Credits $150 per month for 100 Credits" at bounding box center [131, 284] width 61 height 11
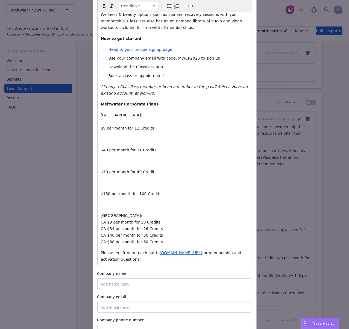
scroll to position [109, 0]
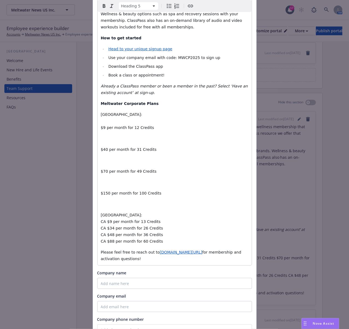
click at [101, 224] on span "[GEOGRAPHIC_DATA]: CA $9 per month for 13 Credits CA $34 per month for 26 Credi…" at bounding box center [132, 228] width 62 height 31
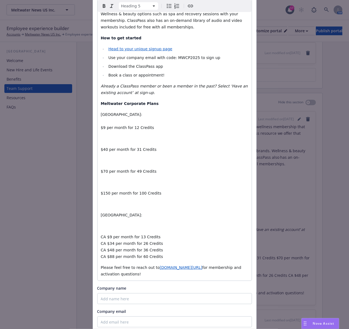
click at [101, 247] on h5 "CA $9 per month for 13 Credits CA $34 per month for 26 Credits CA $48 per month…" at bounding box center [175, 247] width 148 height 26
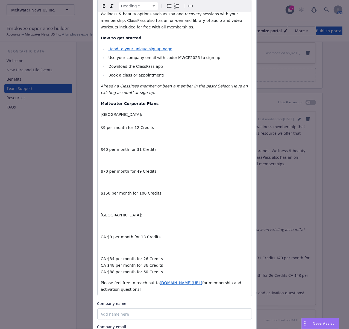
click at [101, 268] on span "CA $34 per month for 26 Credits CA $48 per month for 36 Credits CA $88 per mont…" at bounding box center [132, 266] width 62 height 18
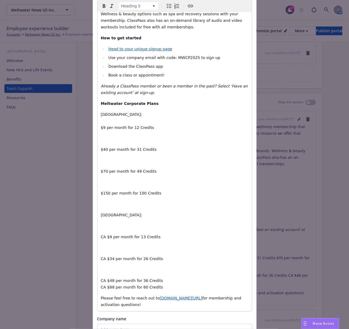
click at [101, 288] on span "CA $48 per month for 36 Credits CA $88 per month for 60 Credits" at bounding box center [132, 284] width 62 height 11
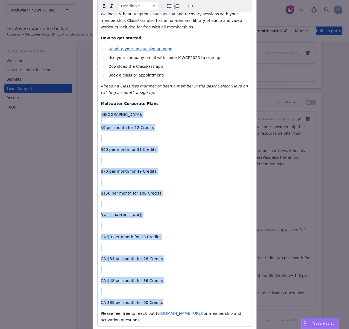
drag, startPoint x: 159, startPoint y: 303, endPoint x: 100, endPoint y: 118, distance: 195.1
click at [100, 118] on div "Meltwater is partnering with ClassPass, the most flexible fitness and wellness …" at bounding box center [175, 152] width 154 height 350
click at [152, 6] on html "Meltwater News US Inc. Meltwater News US Inc. 17 AM Employee experience builder…" at bounding box center [174, 164] width 349 height 329
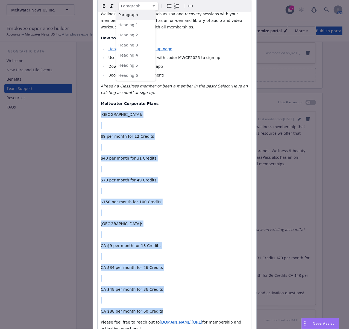
click at [151, 5] on html "Meltwater News US Inc. Meltwater News US Inc. 17 AM Employee experience builder…" at bounding box center [174, 164] width 349 height 329
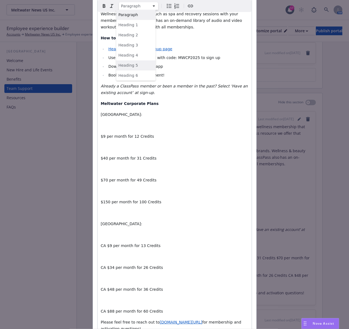
select select "h5"
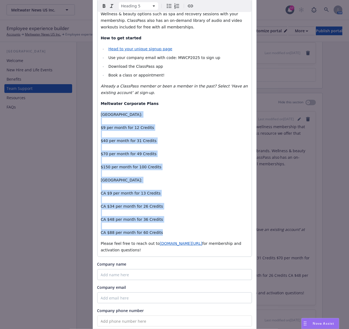
click at [167, 198] on h5 "editable markdown" at bounding box center [175, 200] width 148 height 7
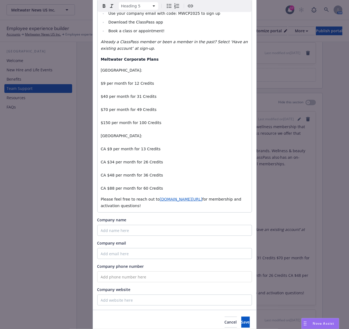
scroll to position [177, 0]
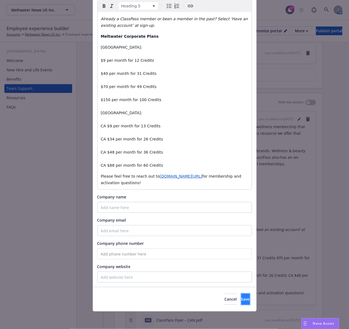
click at [242, 302] on span "Save" at bounding box center [246, 299] width 8 height 5
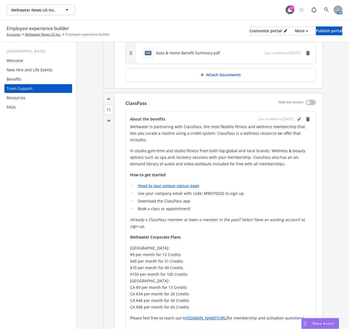
click at [300, 118] on icon "editPencil" at bounding box center [300, 118] width 1 height 1
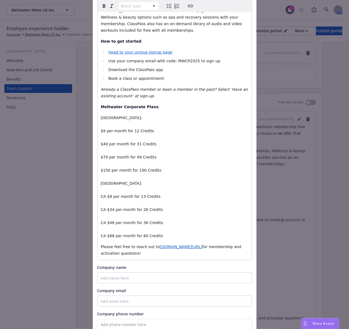
scroll to position [146, 0]
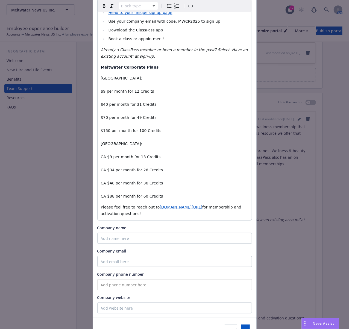
click at [101, 143] on span "[GEOGRAPHIC_DATA]:" at bounding box center [122, 144] width 42 height 4
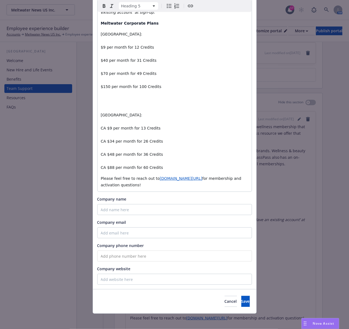
scroll to position [193, 0]
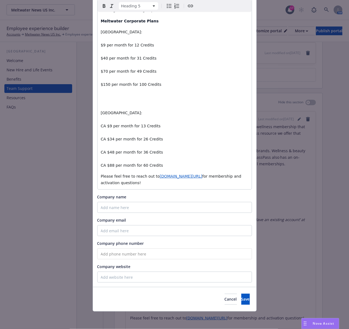
select select "paragraph"
click at [104, 96] on div "Meltwater is partnering with ClassPass, the most flexible fitness and wellness …" at bounding box center [175, 42] width 154 height 296
click at [242, 299] on span "Save" at bounding box center [246, 299] width 8 height 5
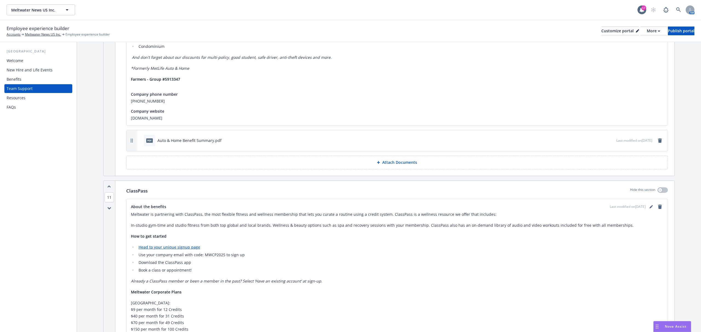
scroll to position [2566, 0]
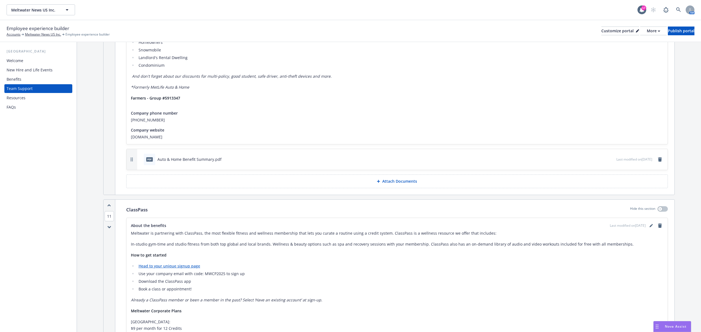
click at [109, 206] on icon "button" at bounding box center [109, 205] width 3 height 1
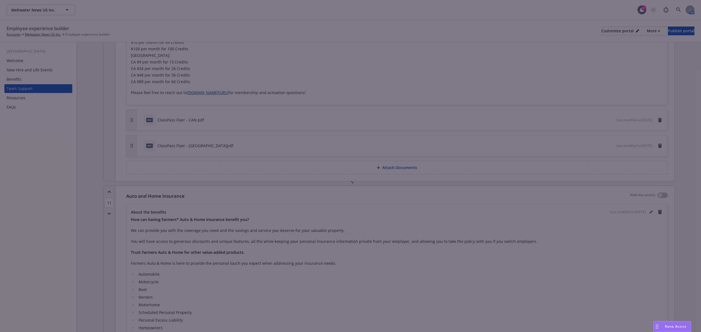
scroll to position [2266, 0]
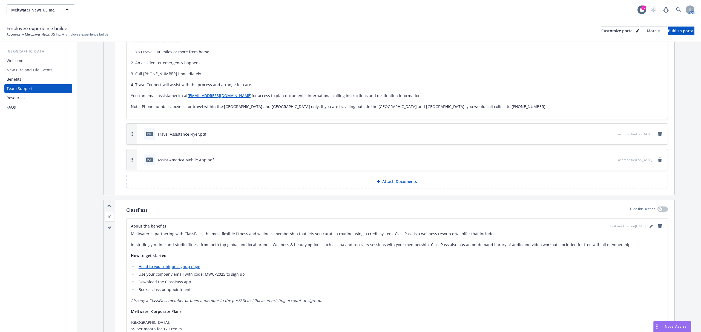
click at [110, 207] on icon "button" at bounding box center [109, 205] width 3 height 1
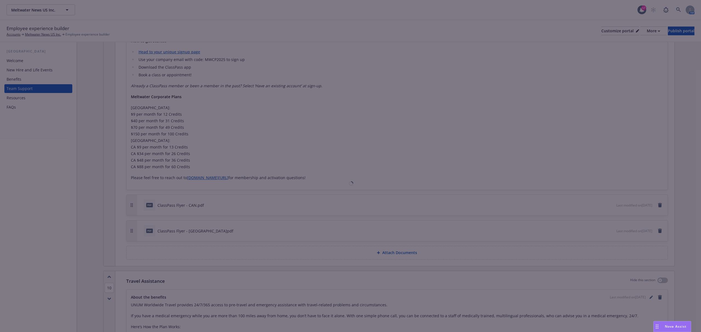
scroll to position [2050, 0]
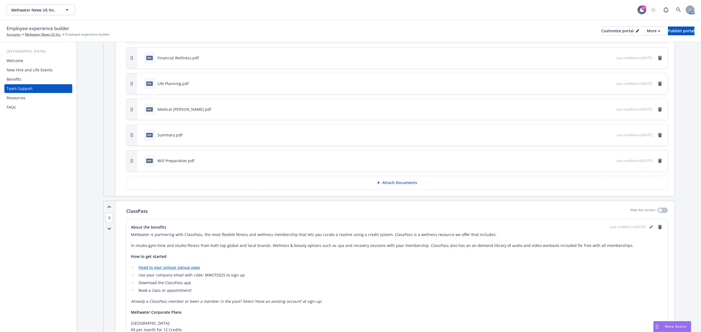
click at [108, 220] on span "9" at bounding box center [109, 218] width 7 height 10
click at [122, 157] on button "2" at bounding box center [120, 155] width 13 height 15
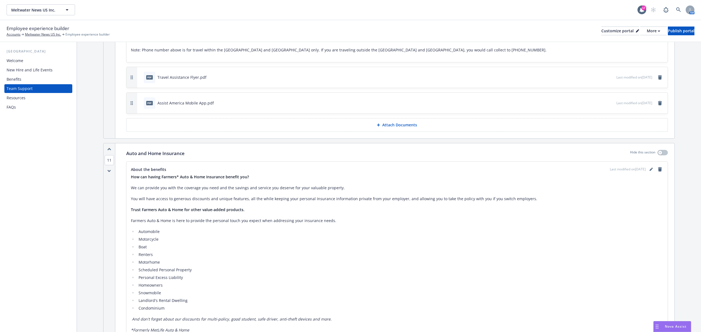
scroll to position [2607, 0]
click at [109, 165] on span "11" at bounding box center [109, 162] width 9 height 10
click at [122, 86] on button "1" at bounding box center [121, 86] width 13 height 15
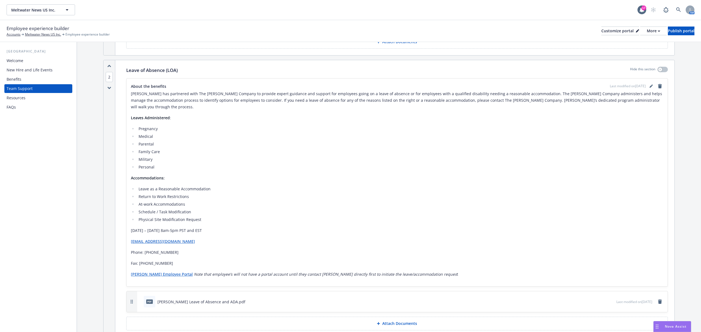
scroll to position [474, 0]
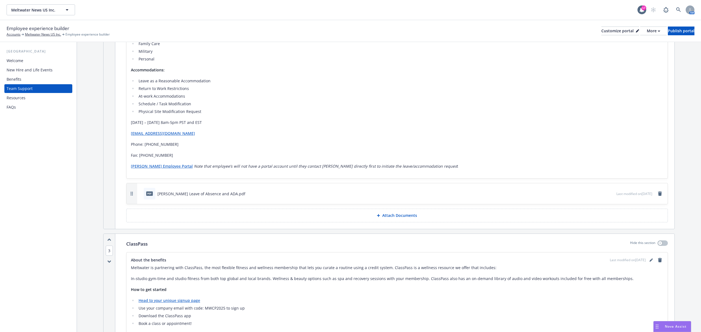
click at [110, 246] on span "3" at bounding box center [109, 251] width 7 height 10
click at [122, 182] on button "2" at bounding box center [120, 179] width 13 height 15
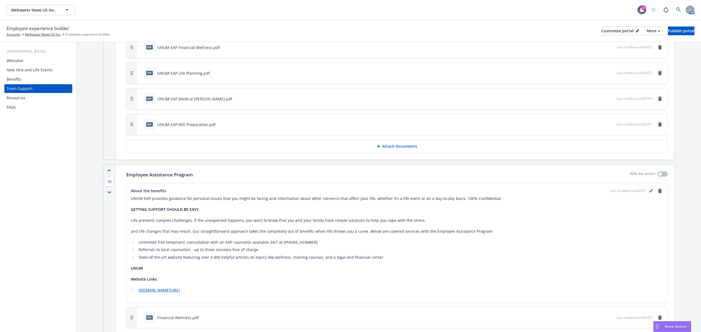
scroll to position [2387, 0]
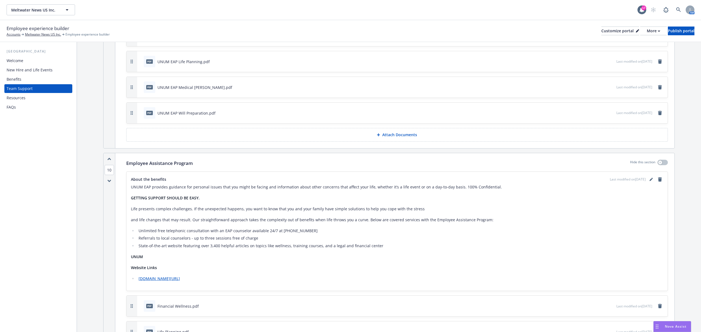
click at [110, 174] on span "10" at bounding box center [109, 170] width 9 height 10
click at [123, 123] on button "3" at bounding box center [121, 122] width 13 height 15
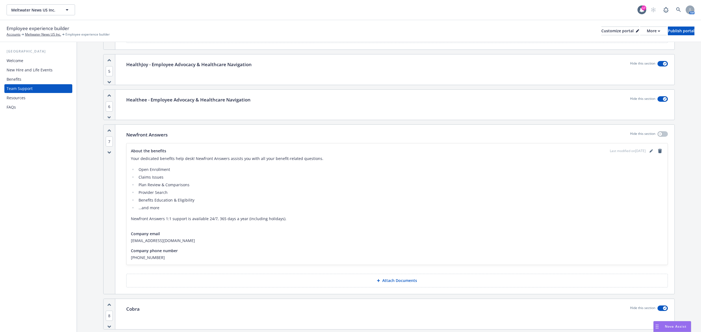
scroll to position [1361, 0]
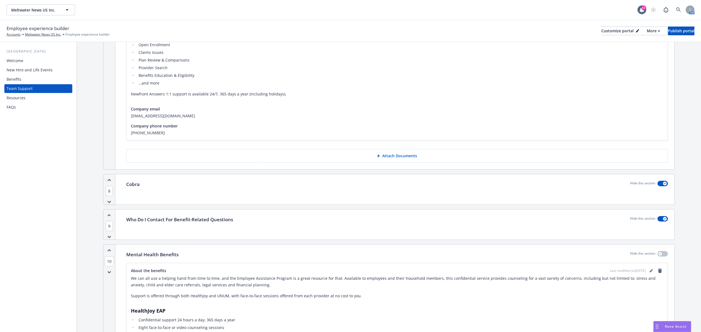
click at [111, 261] on span "10" at bounding box center [109, 261] width 9 height 10
click at [121, 224] on button "5" at bounding box center [121, 223] width 13 height 15
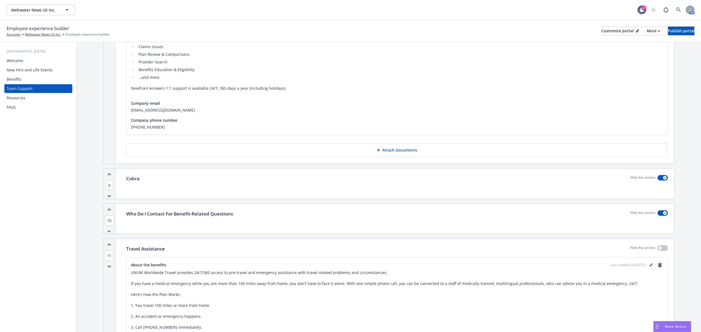
scroll to position [2613, 0]
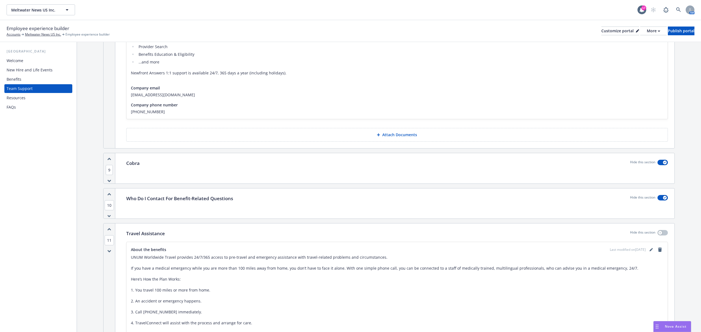
click at [108, 244] on span "11" at bounding box center [109, 240] width 9 height 10
click at [121, 253] on button "7" at bounding box center [121, 252] width 13 height 15
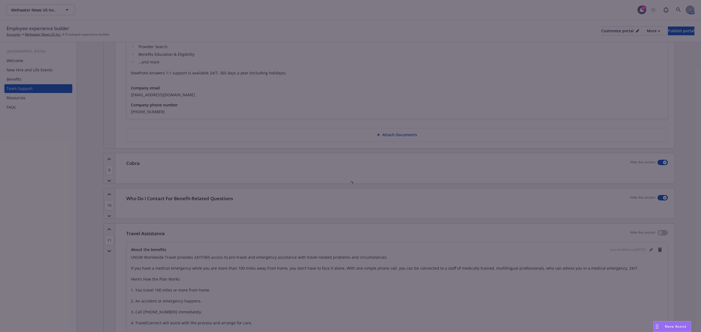
scroll to position [2332, 0]
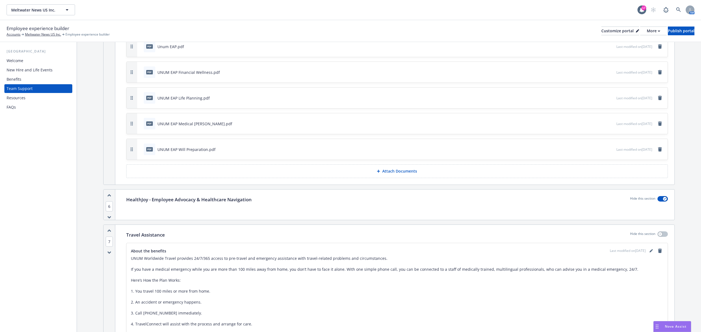
click at [109, 244] on span "7" at bounding box center [109, 242] width 7 height 10
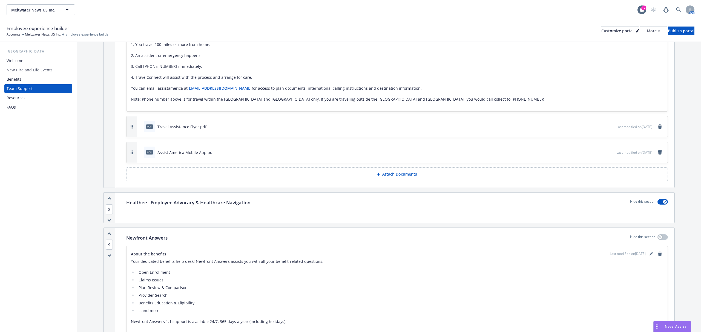
scroll to position [2588, 0]
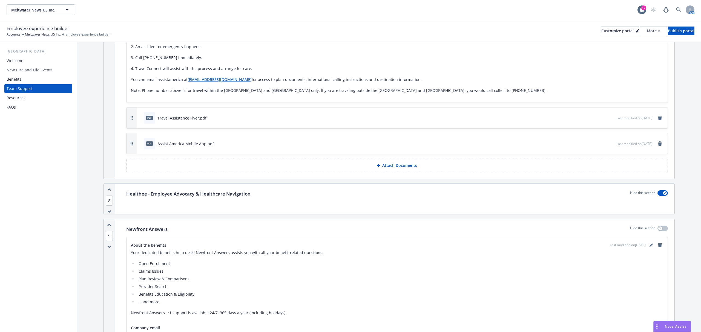
click at [109, 239] on span "9" at bounding box center [109, 236] width 7 height 10
click at [122, 234] on button "6" at bounding box center [120, 233] width 13 height 15
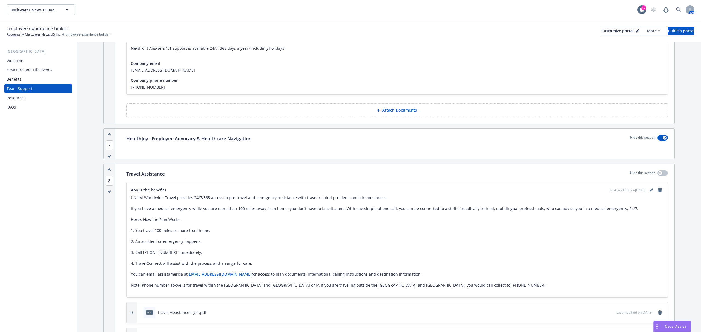
scroll to position [2593, 0]
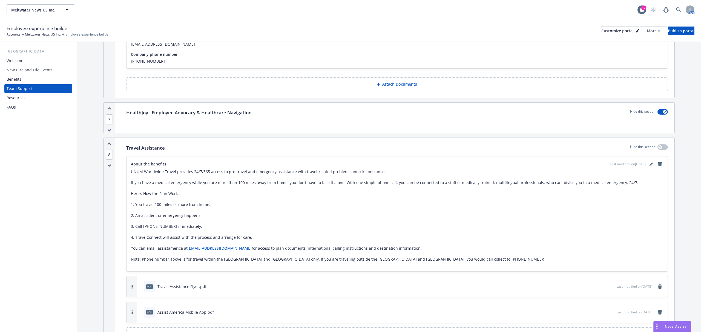
click at [108, 145] on icon "button" at bounding box center [109, 143] width 4 height 3
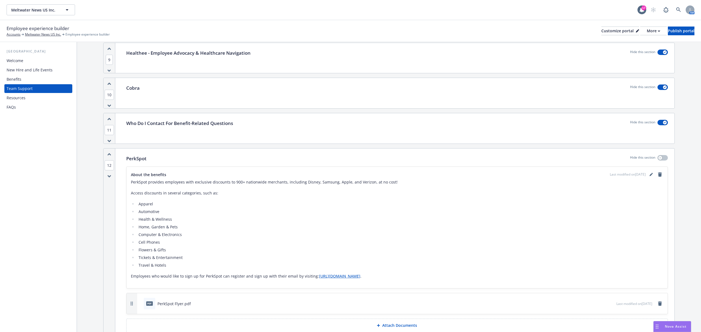
scroll to position [2921, 0]
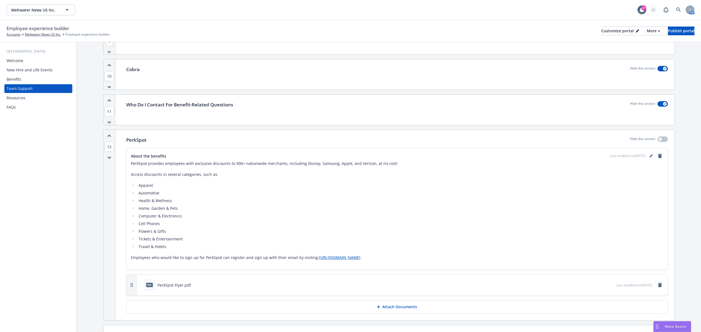
click at [112, 152] on span "12" at bounding box center [109, 147] width 9 height 10
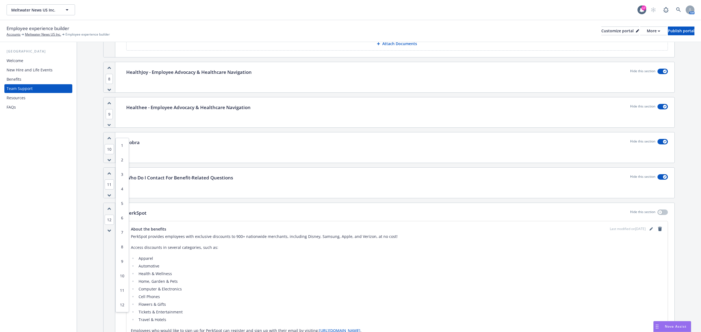
click at [119, 246] on button "8" at bounding box center [121, 247] width 13 height 15
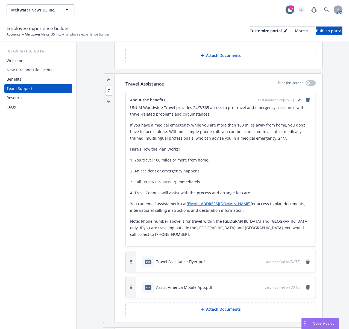
scroll to position [3233, 0]
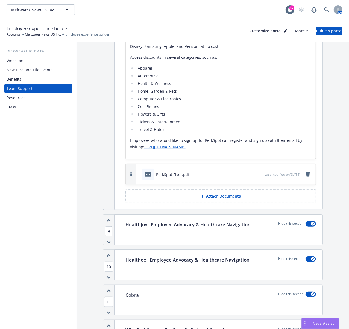
click at [20, 79] on div "Benefits" at bounding box center [38, 79] width 63 height 9
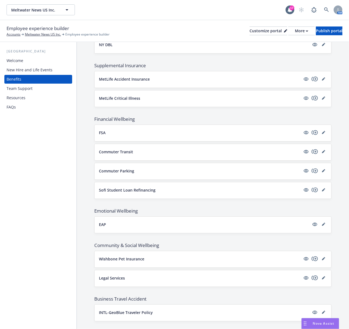
scroll to position [456, 0]
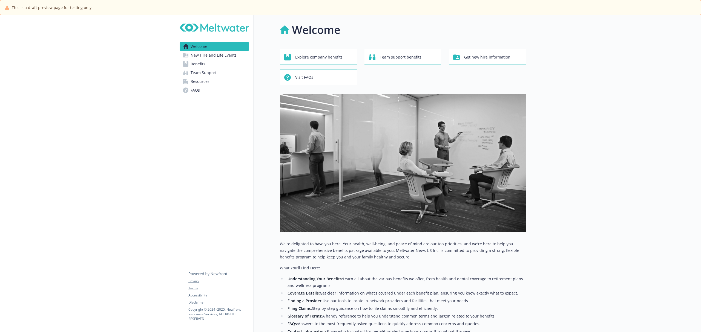
click at [207, 76] on span "Team Support" at bounding box center [203, 72] width 26 height 9
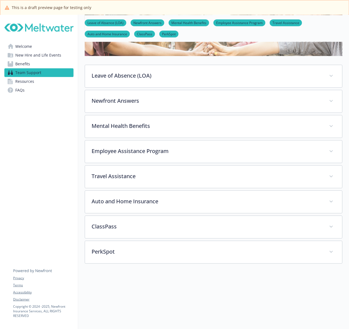
scroll to position [109, 0]
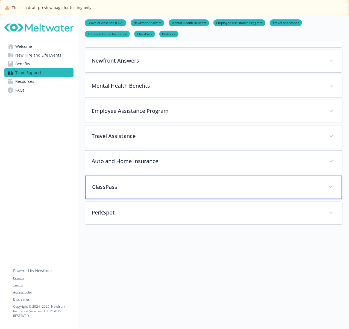
click at [113, 192] on div "ClassPass" at bounding box center [213, 188] width 257 height 24
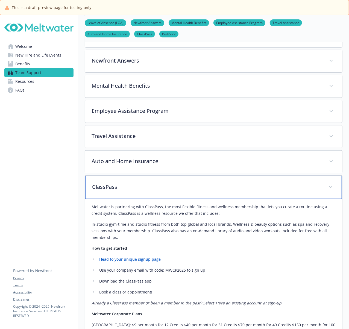
click at [126, 184] on p "ClassPass" at bounding box center [207, 187] width 230 height 8
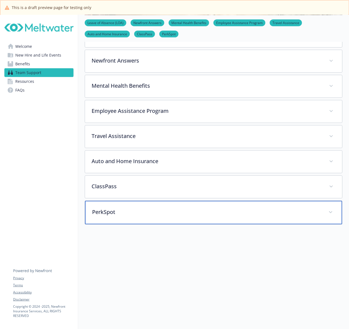
click at [129, 216] on p "PerkSpot" at bounding box center [207, 212] width 230 height 8
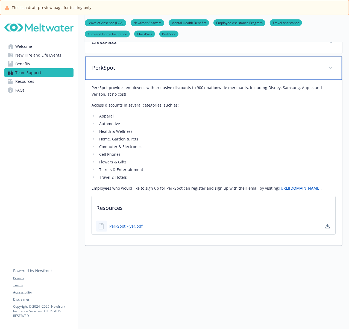
scroll to position [255, 0]
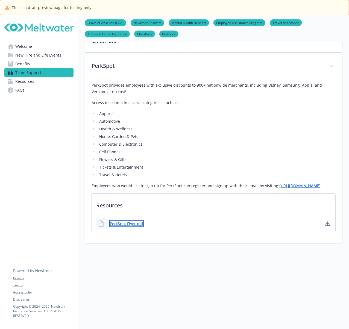
click at [125, 225] on link "PerkSpot Flyer.pdf" at bounding box center [126, 224] width 34 height 7
click at [285, 187] on link "[URL][DOMAIN_NAME]" at bounding box center [300, 185] width 41 height 5
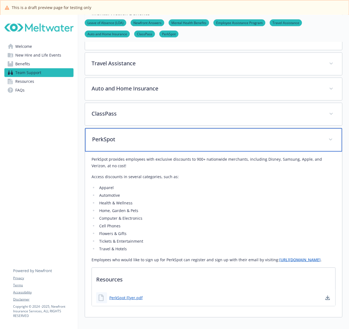
click at [158, 142] on p "PerkSpot" at bounding box center [207, 139] width 230 height 8
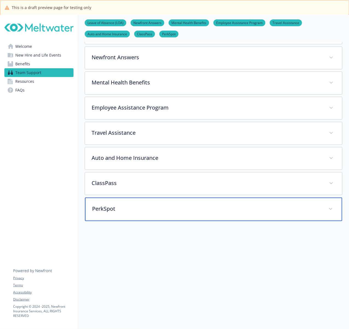
scroll to position [120, 0]
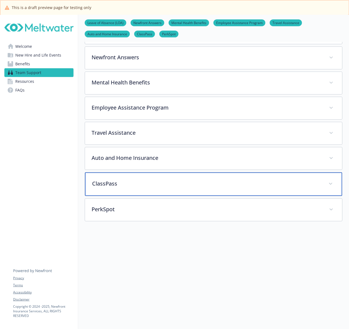
click at [155, 180] on p "ClassPass" at bounding box center [207, 184] width 230 height 8
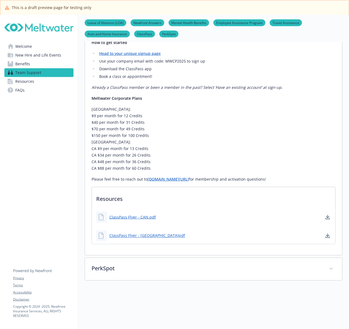
scroll to position [338, 0]
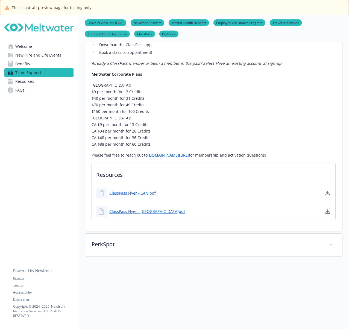
click at [178, 158] on link "[DOMAIN_NAME][URL]" at bounding box center [168, 155] width 41 height 5
click at [126, 195] on link "ClassPass Flyer - CAN.pdf" at bounding box center [133, 193] width 48 height 7
click at [135, 212] on link "ClassPass Flyer - [GEOGRAPHIC_DATA]pdf" at bounding box center [147, 212] width 77 height 7
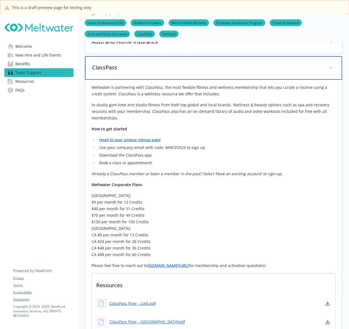
click at [166, 74] on div "ClassPass" at bounding box center [213, 68] width 257 height 24
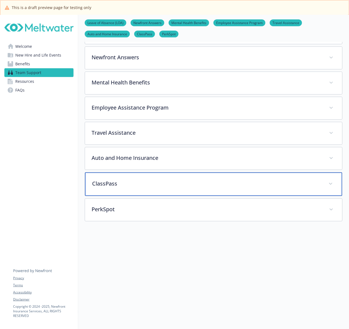
scroll to position [120, 0]
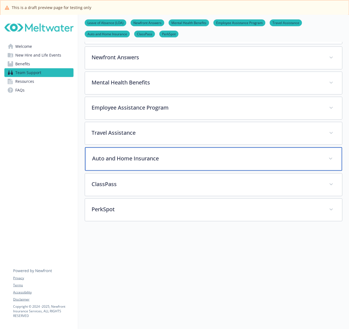
click at [146, 157] on div "Auto and Home Insurance" at bounding box center [213, 159] width 257 height 24
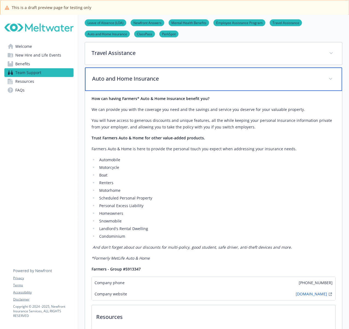
scroll to position [229, 0]
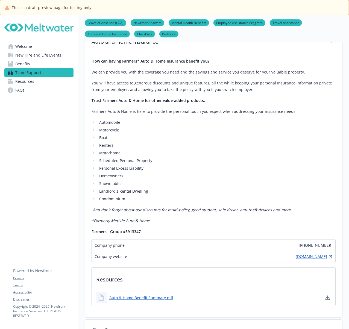
click at [297, 257] on link "[DOMAIN_NAME]" at bounding box center [311, 257] width 31 height 7
click at [152, 297] on link "Auto & Home Benefit Summary.pdf" at bounding box center [141, 298] width 65 height 7
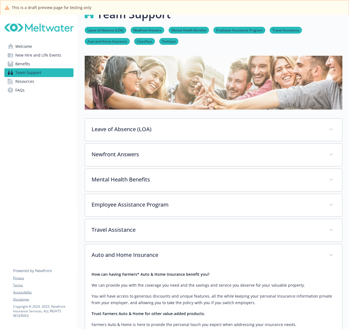
scroll to position [10, 0]
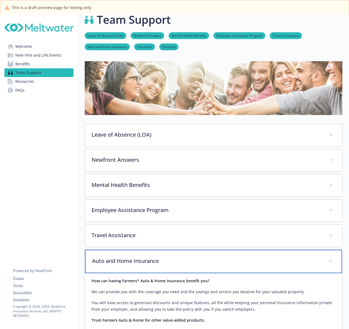
click at [165, 265] on p "Auto and Home Insurance" at bounding box center [207, 261] width 230 height 8
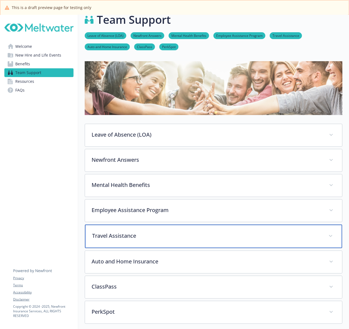
click at [160, 239] on p "Travel Assistance" at bounding box center [207, 236] width 230 height 8
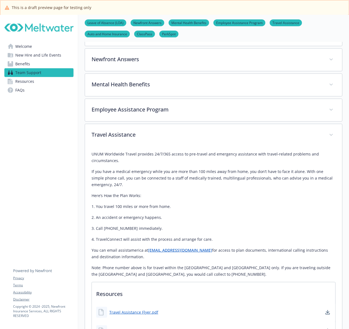
scroll to position [120, 0]
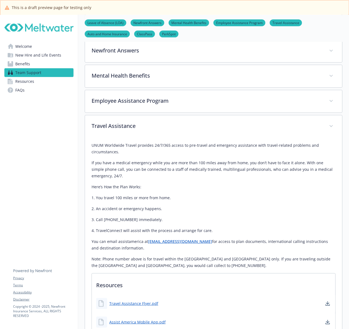
click at [174, 241] on link "[EMAIL_ADDRESS][DOMAIN_NAME]" at bounding box center [180, 241] width 64 height 5
click at [192, 145] on p "UNUM Worldwide Travel provides 24/7/365 access to pre-travel and emergency assi…" at bounding box center [214, 148] width 244 height 13
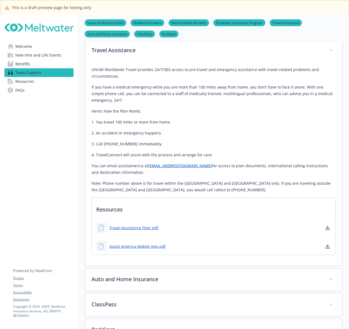
scroll to position [229, 0]
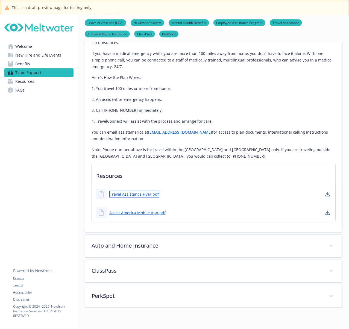
click at [128, 195] on link "Travel Assistance Flyer.pdf" at bounding box center [134, 194] width 50 height 7
click at [141, 214] on link "Assist America Mobile App.pdf" at bounding box center [137, 213] width 57 height 7
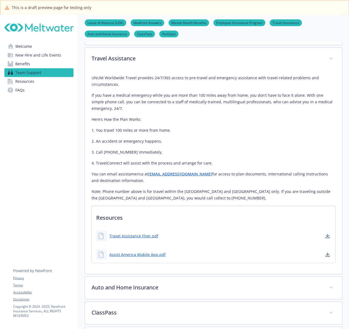
scroll to position [83, 0]
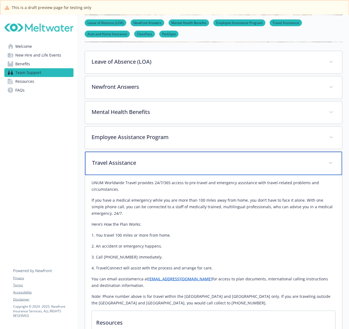
click at [170, 164] on p "Travel Assistance" at bounding box center [207, 163] width 230 height 8
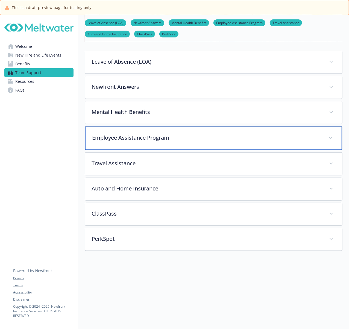
click at [169, 134] on p "Employee Assistance Program" at bounding box center [207, 138] width 230 height 8
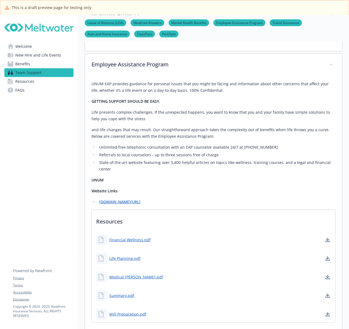
scroll to position [120, 0]
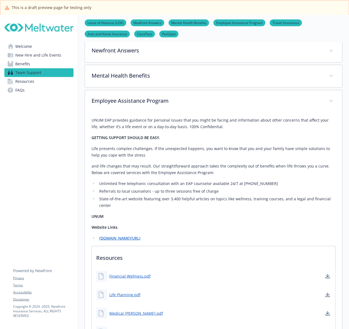
click at [127, 236] on link "[DOMAIN_NAME][URL]" at bounding box center [119, 238] width 41 height 5
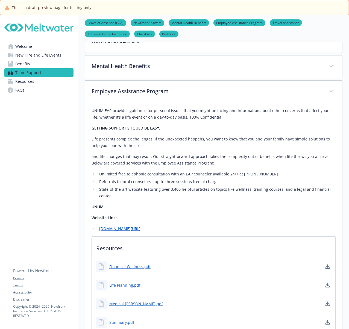
scroll to position [229, 0]
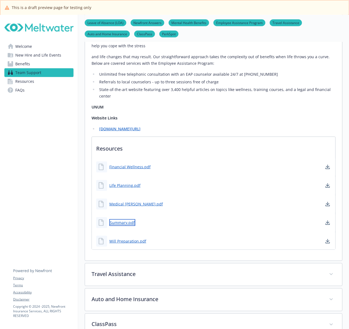
click at [126, 219] on link "Summary.pdf" at bounding box center [122, 222] width 26 height 7
click at [125, 201] on link "Medical [PERSON_NAME].pdf" at bounding box center [136, 204] width 55 height 7
click at [130, 164] on link "Financial Wellness.pdf" at bounding box center [130, 167] width 42 height 7
click at [127, 180] on div "Life Planning.pdf" at bounding box center [118, 185] width 44 height 11
click at [126, 182] on link "Life Planning.pdf" at bounding box center [125, 185] width 32 height 7
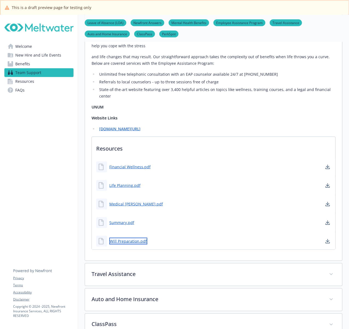
click at [123, 238] on link "Will Preparation.pdf" at bounding box center [128, 241] width 38 height 7
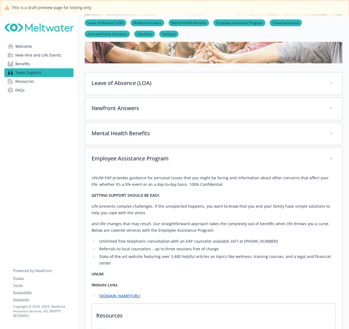
scroll to position [47, 0]
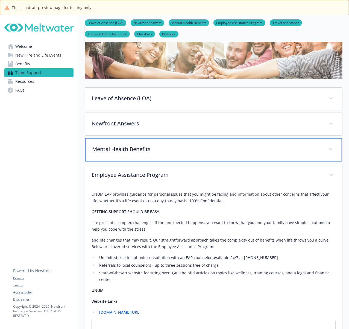
click at [173, 150] on p "Mental Health Benefits" at bounding box center [207, 149] width 230 height 8
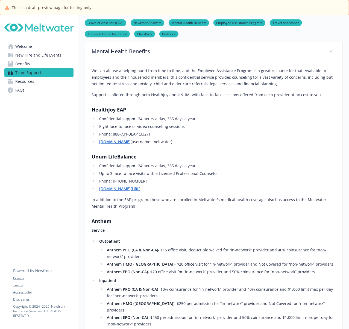
scroll to position [156, 0]
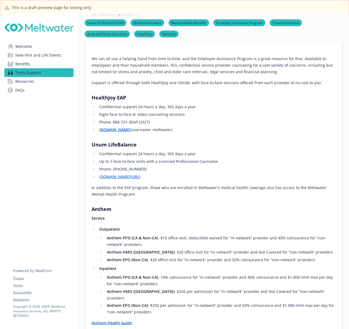
click at [123, 131] on strong "[DOMAIN_NAME]" at bounding box center [114, 129] width 31 height 5
click at [140, 177] on link "[DOMAIN_NAME][URL]" at bounding box center [119, 176] width 41 height 5
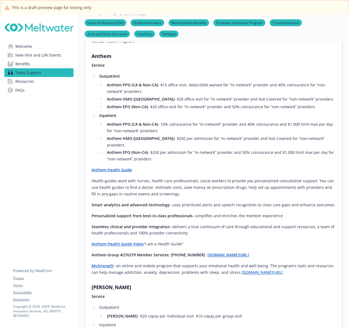
scroll to position [338, 0]
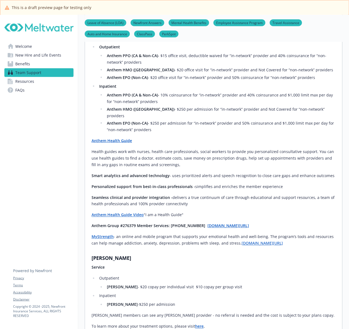
click at [123, 138] on strong "Anthem Health Guide" at bounding box center [112, 140] width 40 height 5
click at [122, 213] on strong "Anthem Health Guide Video" at bounding box center [118, 215] width 52 height 5
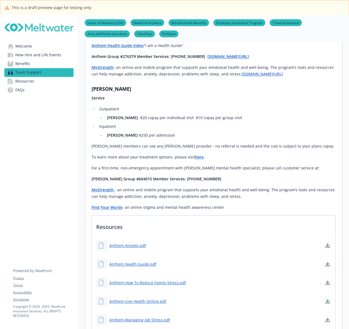
scroll to position [557, 0]
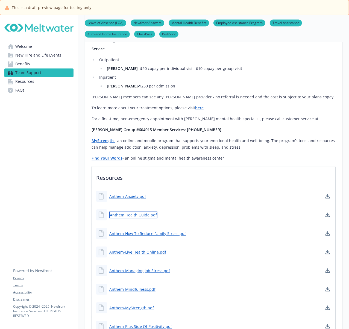
click at [135, 212] on link "Anthem Health Guide.pdf" at bounding box center [133, 215] width 48 height 7
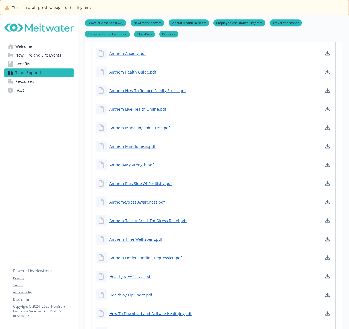
scroll to position [703, 0]
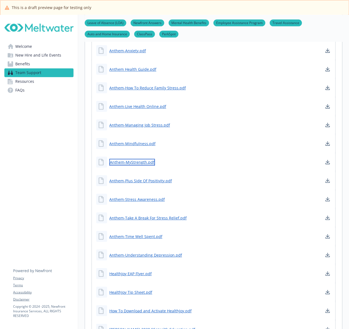
click at [138, 159] on link "Anthem-MyStrength.pdf" at bounding box center [132, 162] width 46 height 7
click at [139, 252] on link "Anthem-Understanding Depression.pdf" at bounding box center [146, 255] width 74 height 7
click at [127, 47] on link "Anthem-Anxiety.pdf" at bounding box center [128, 50] width 38 height 7
click at [141, 196] on link "Anthem-Stress Awareness.pdf" at bounding box center [137, 199] width 57 height 7
click at [151, 215] on link "Anthem-Take A Break For Stress Relief.pdf" at bounding box center [148, 218] width 79 height 7
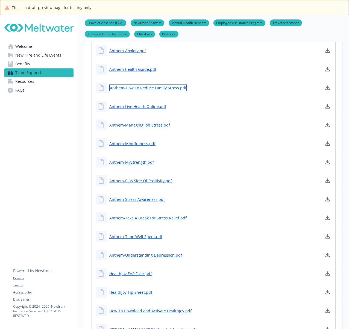
click at [148, 85] on link "Anthem-How To Reduce Family Stress.pdf" at bounding box center [148, 88] width 78 height 7
click at [141, 122] on link "Anthem-Managing Job Stress.pdf" at bounding box center [140, 125] width 62 height 7
click at [134, 140] on link "Anthem-Mindfulness.pdf" at bounding box center [132, 143] width 47 height 7
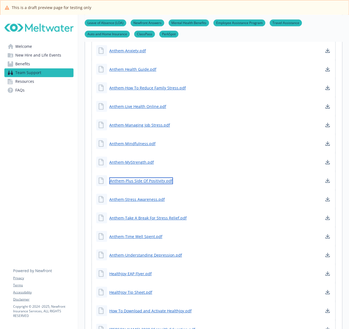
click at [159, 178] on link "Anthem-Plus Side Of Positivity.pdf" at bounding box center [141, 181] width 64 height 7
click at [137, 233] on link "Anthem-Time Well Spent.pdf" at bounding box center [136, 236] width 54 height 7
click at [147, 103] on link "Anthem-Live Health Online.pdf" at bounding box center [138, 106] width 58 height 7
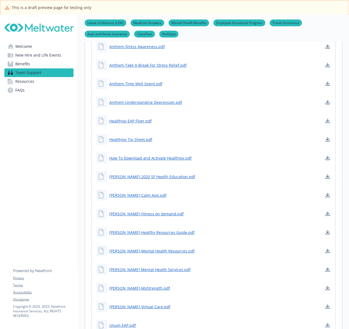
scroll to position [886, 0]
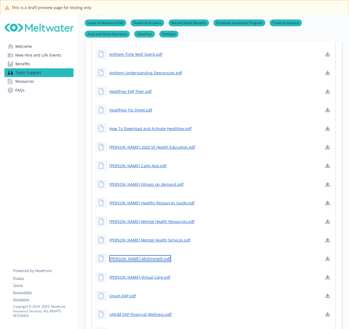
click at [124, 256] on link "[PERSON_NAME]-MyStrength.pdf" at bounding box center [140, 259] width 62 height 7
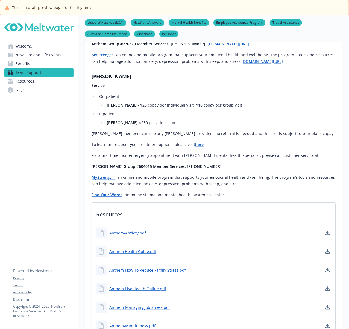
scroll to position [557, 0]
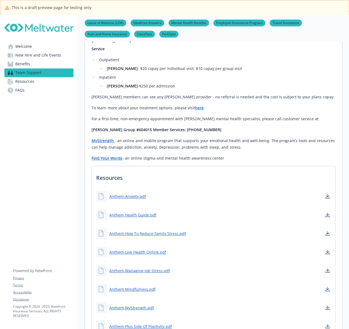
click at [111, 156] on strong "Find Your Words" at bounding box center [107, 158] width 31 height 5
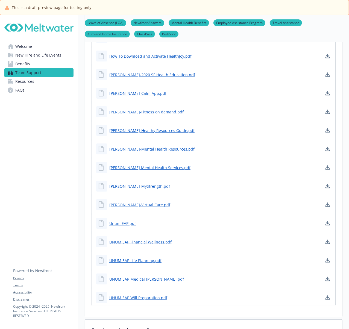
scroll to position [959, 0]
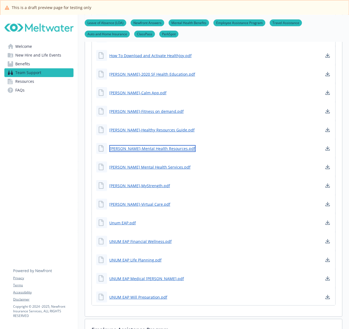
click at [147, 145] on link "[PERSON_NAME]-Mental Health Resources.pdf" at bounding box center [152, 148] width 86 height 7
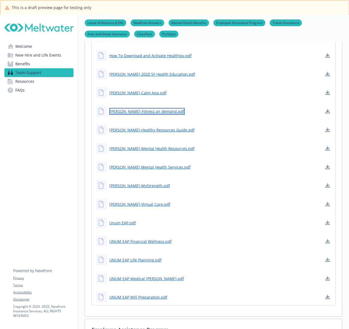
click at [148, 108] on link "[PERSON_NAME]-Fitness on demand.pdf" at bounding box center [147, 111] width 76 height 7
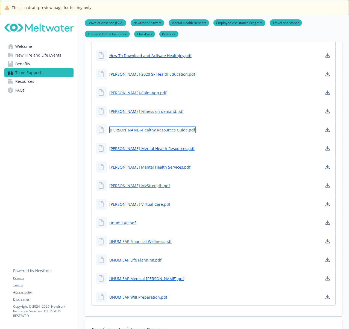
click at [156, 127] on link "[PERSON_NAME]-Healthy Resources Guide.pdf" at bounding box center [152, 130] width 86 height 7
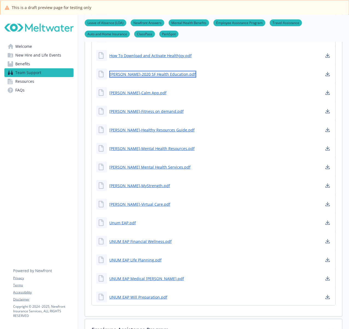
click at [151, 71] on link "[PERSON_NAME]-2020 SF Health Education.pdf" at bounding box center [152, 74] width 87 height 7
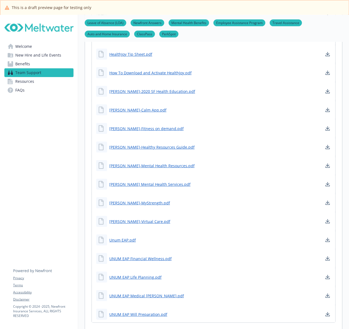
scroll to position [886, 0]
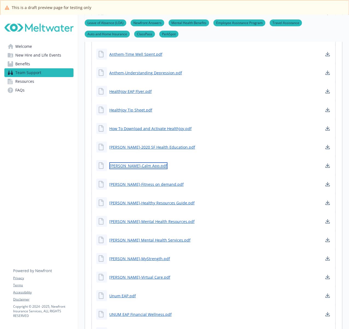
click at [133, 163] on link "[PERSON_NAME]-Calm App.pdf" at bounding box center [138, 166] width 58 height 7
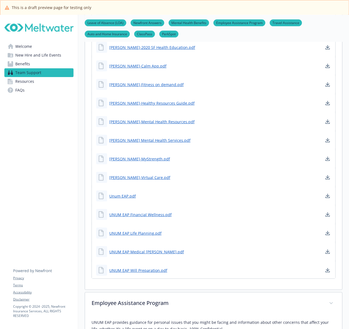
scroll to position [995, 0]
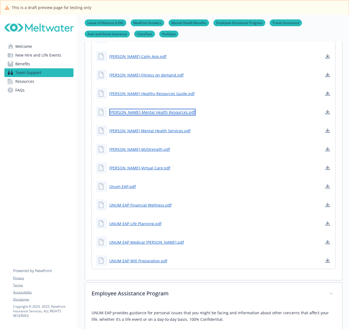
click at [147, 109] on link "[PERSON_NAME]-Mental Health Resources.pdf" at bounding box center [152, 112] width 86 height 7
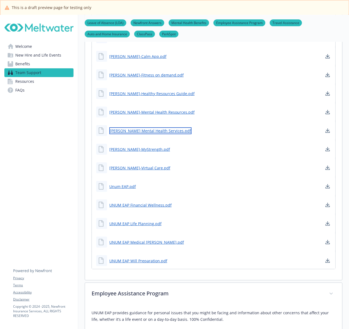
click at [142, 128] on link "[PERSON_NAME] Mental Health Services.pdf" at bounding box center [150, 131] width 82 height 7
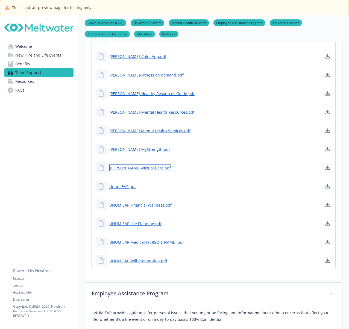
click at [126, 165] on link "[PERSON_NAME]-Virtual Care.pdf" at bounding box center [140, 168] width 62 height 7
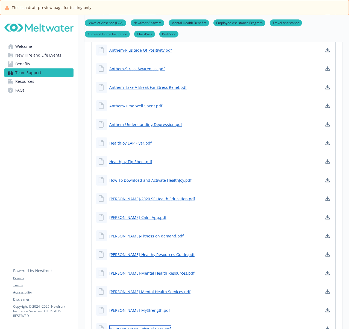
scroll to position [813, 0]
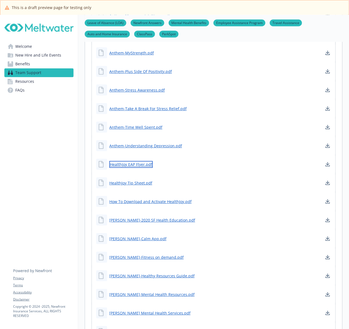
click at [131, 161] on link "HealthJoy EAP Flyer.pdf" at bounding box center [131, 164] width 44 height 7
click at [142, 198] on link "How To Download and Activate HealthJoy.pdf" at bounding box center [150, 201] width 83 height 7
click at [138, 180] on link "HealthJoy Tip Sheet.pdf" at bounding box center [131, 183] width 44 height 7
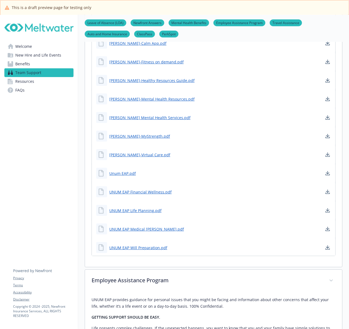
scroll to position [1032, 0]
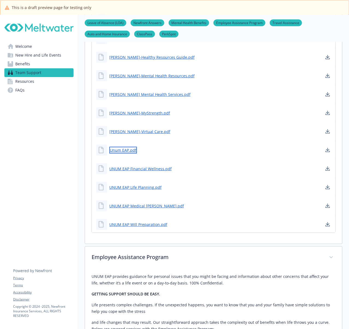
click at [126, 147] on link "Unum EAP.pdf" at bounding box center [123, 150] width 28 height 7
click at [136, 203] on link "UNUM EAP Medical [PERSON_NAME].pdf" at bounding box center [147, 206] width 76 height 7
click at [143, 166] on link "UNUM EAP Financial Wellness.pdf" at bounding box center [140, 169] width 63 height 7
click at [147, 184] on link "UNUM EAP Life Planning.pdf" at bounding box center [135, 187] width 53 height 7
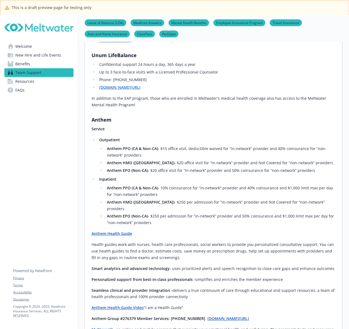
scroll to position [229, 0]
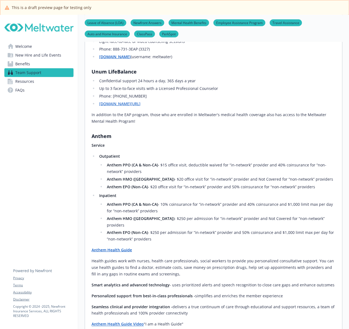
click at [45, 74] on link "Team Support" at bounding box center [38, 72] width 69 height 9
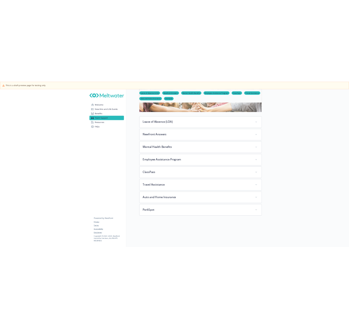
scroll to position [46, 0]
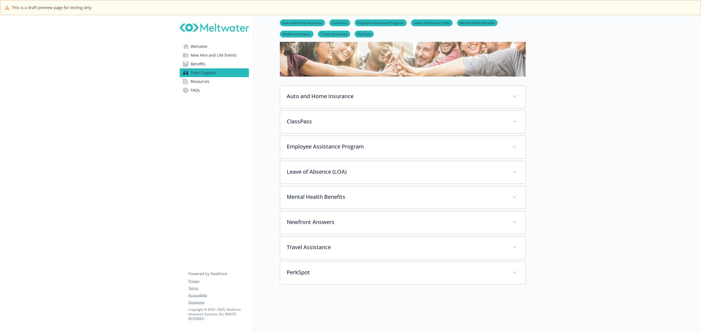
click at [349, 95] on div at bounding box center [612, 180] width 175 height 423
